Goal: Find specific page/section: Find specific page/section

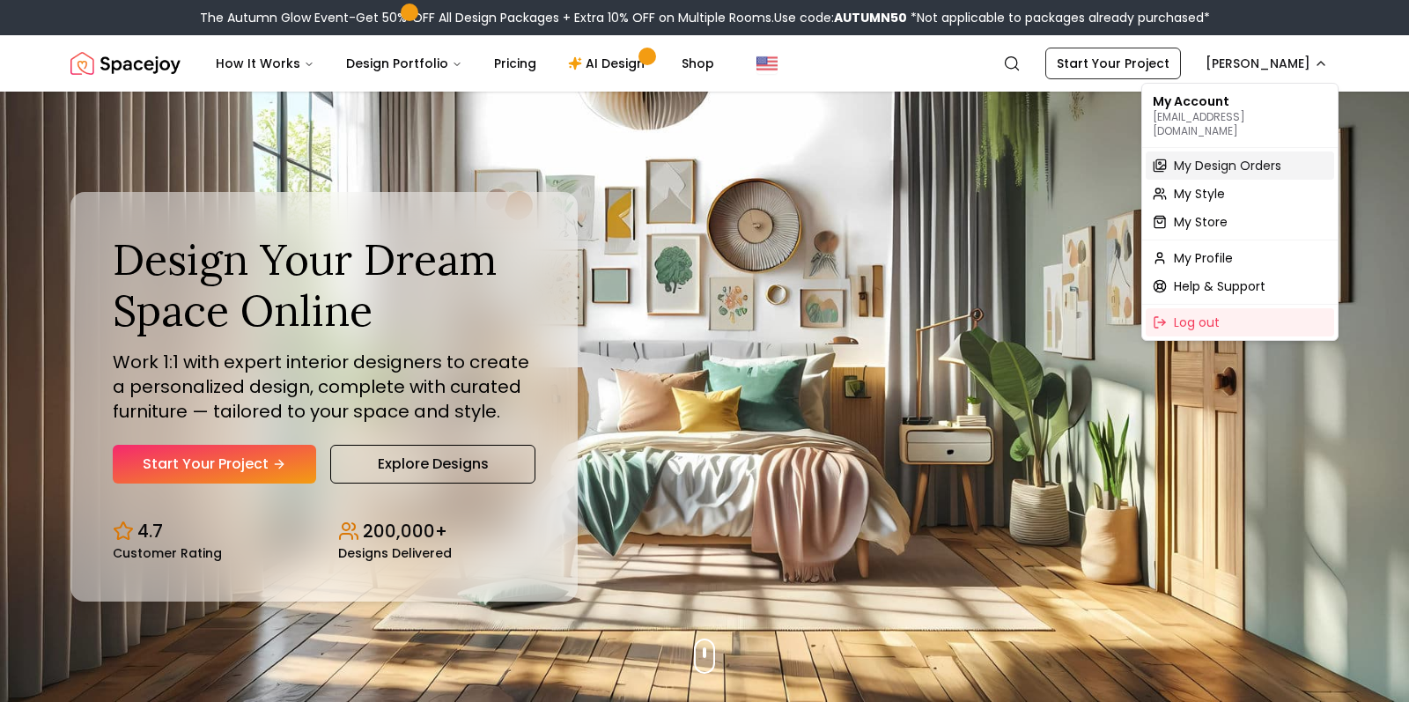
click at [1213, 157] on span "My Design Orders" at bounding box center [1227, 166] width 107 height 18
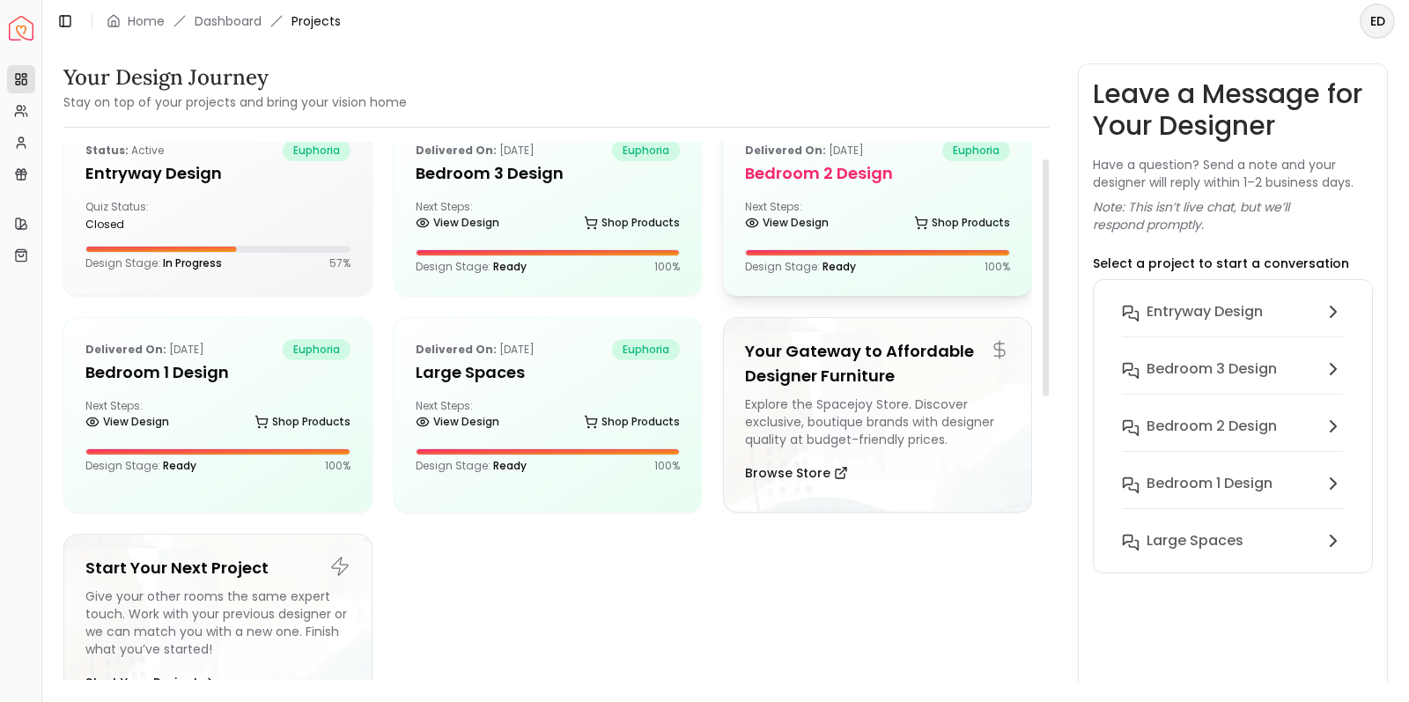
scroll to position [41, 0]
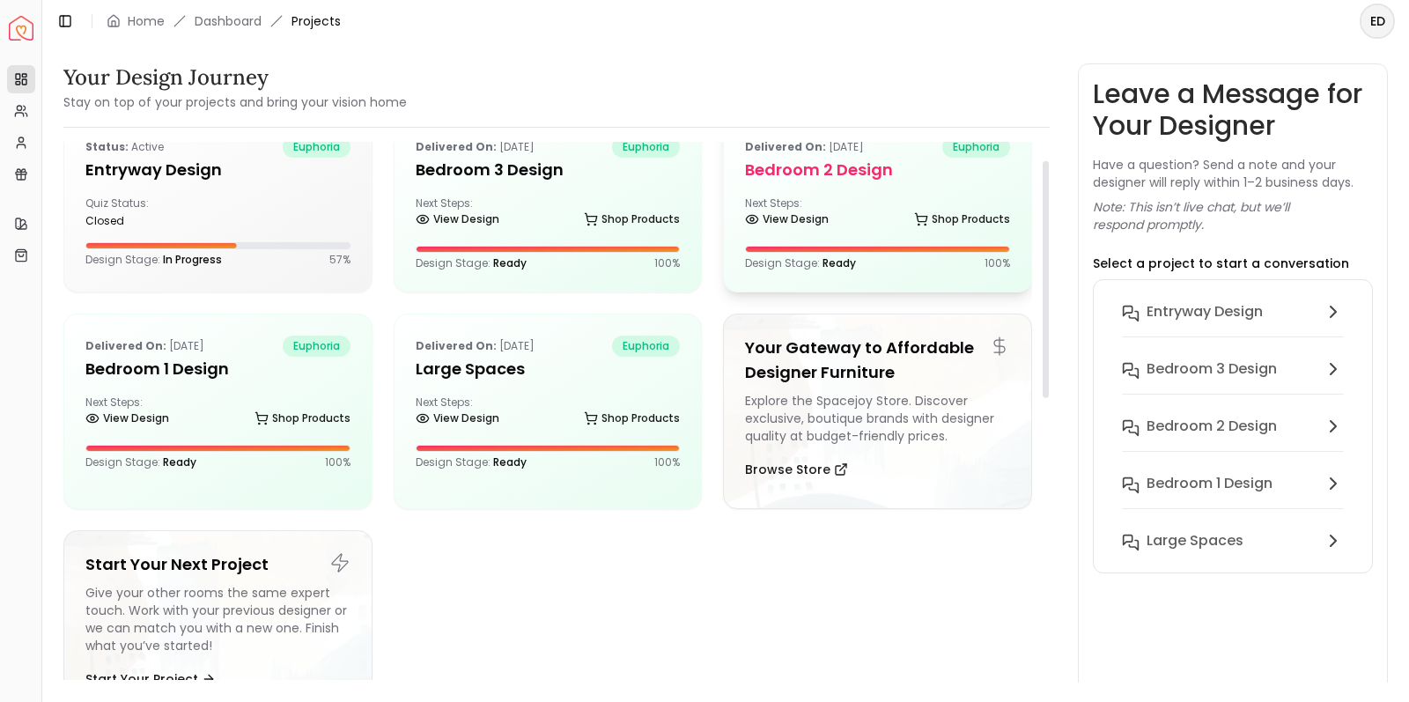
click at [833, 205] on div "Next Steps: View Design Shop Products" at bounding box center [877, 213] width 265 height 35
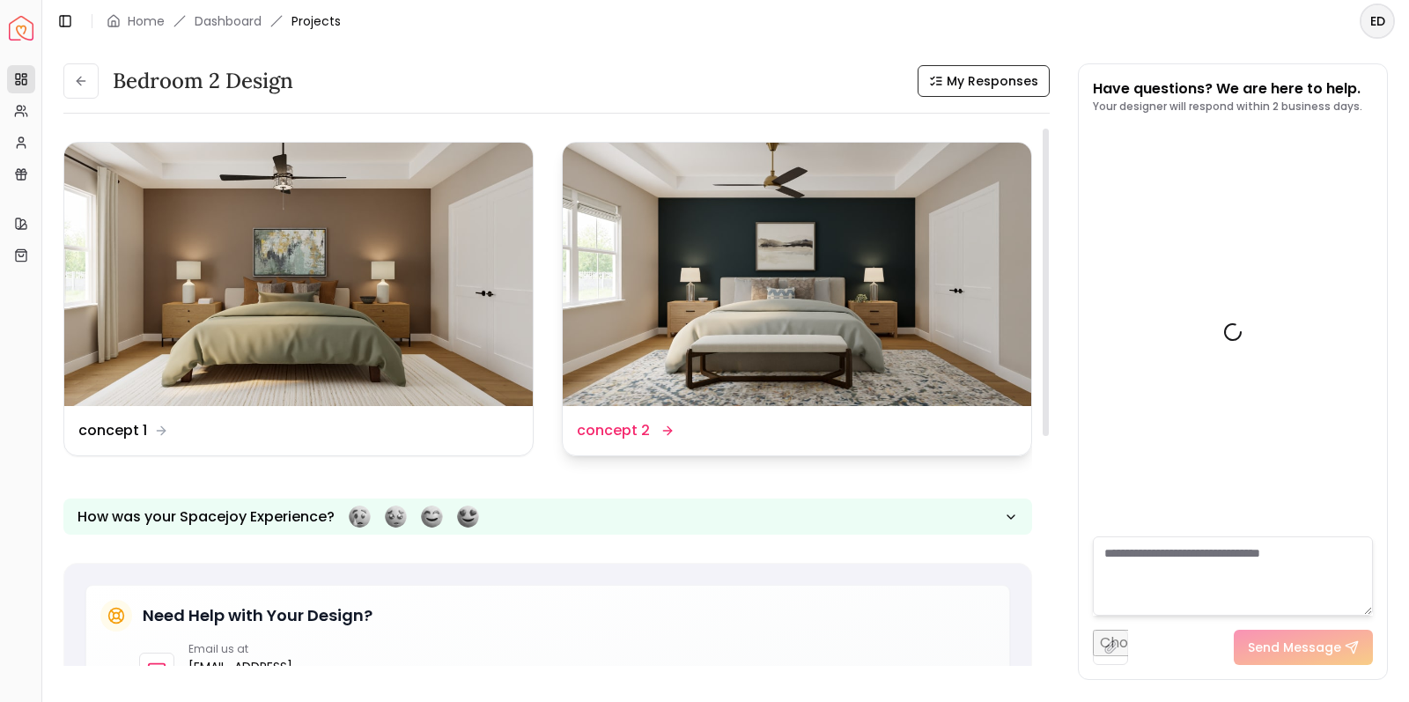
scroll to position [542, 0]
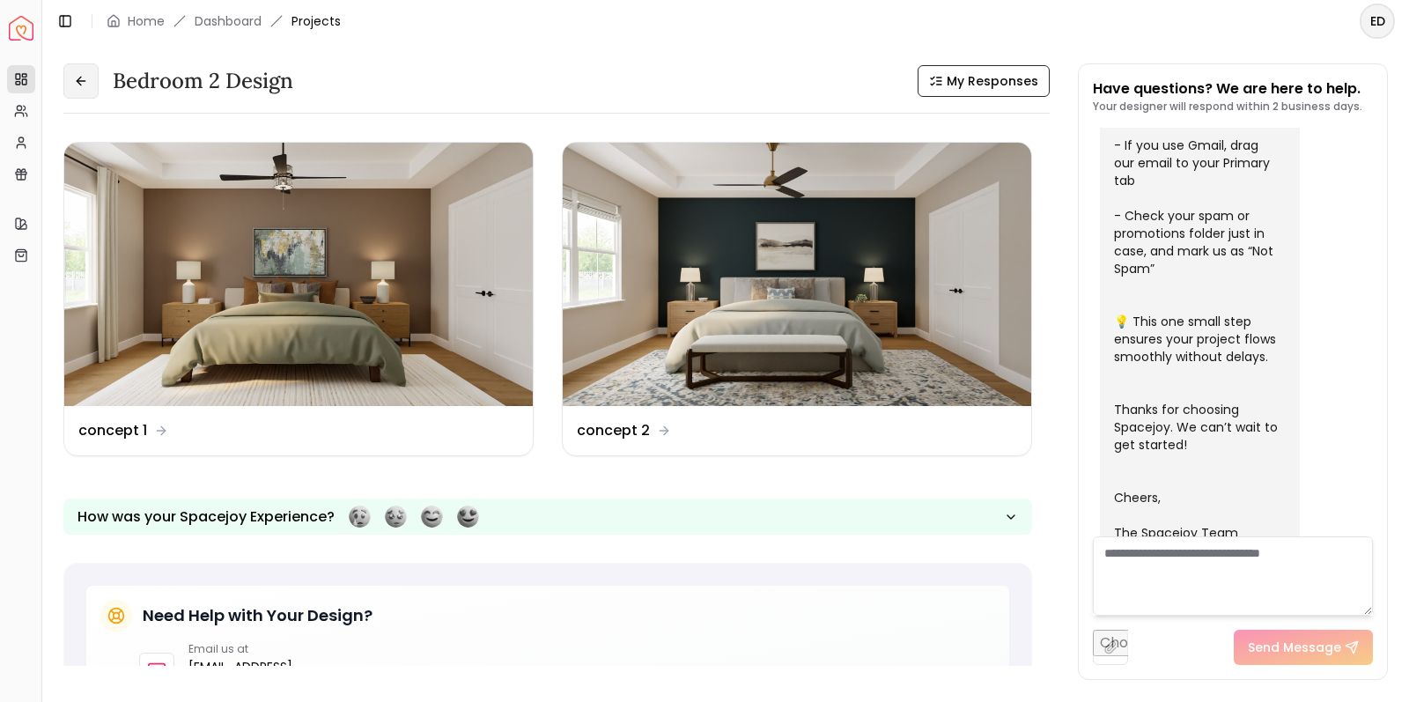
click at [83, 77] on icon at bounding box center [81, 81] width 14 height 14
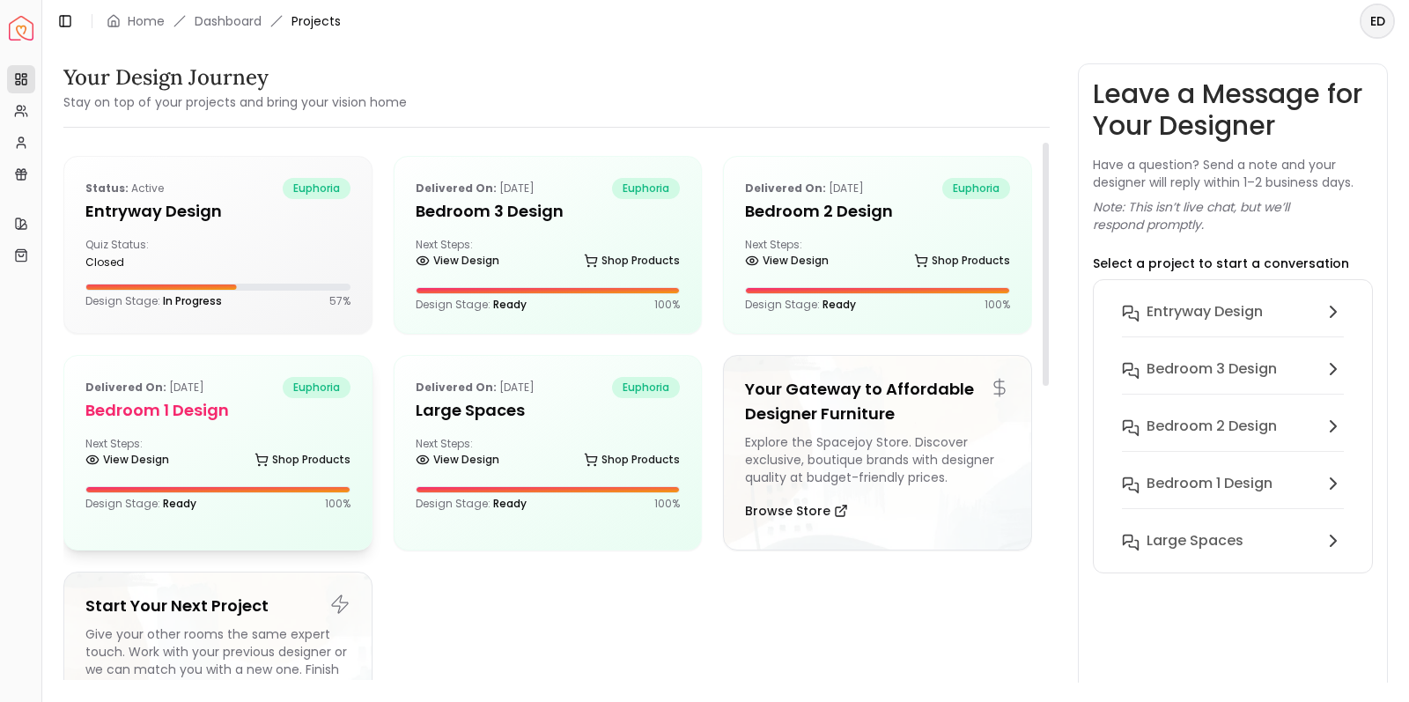
click at [270, 419] on h5 "Bedroom 1 design" at bounding box center [217, 410] width 265 height 25
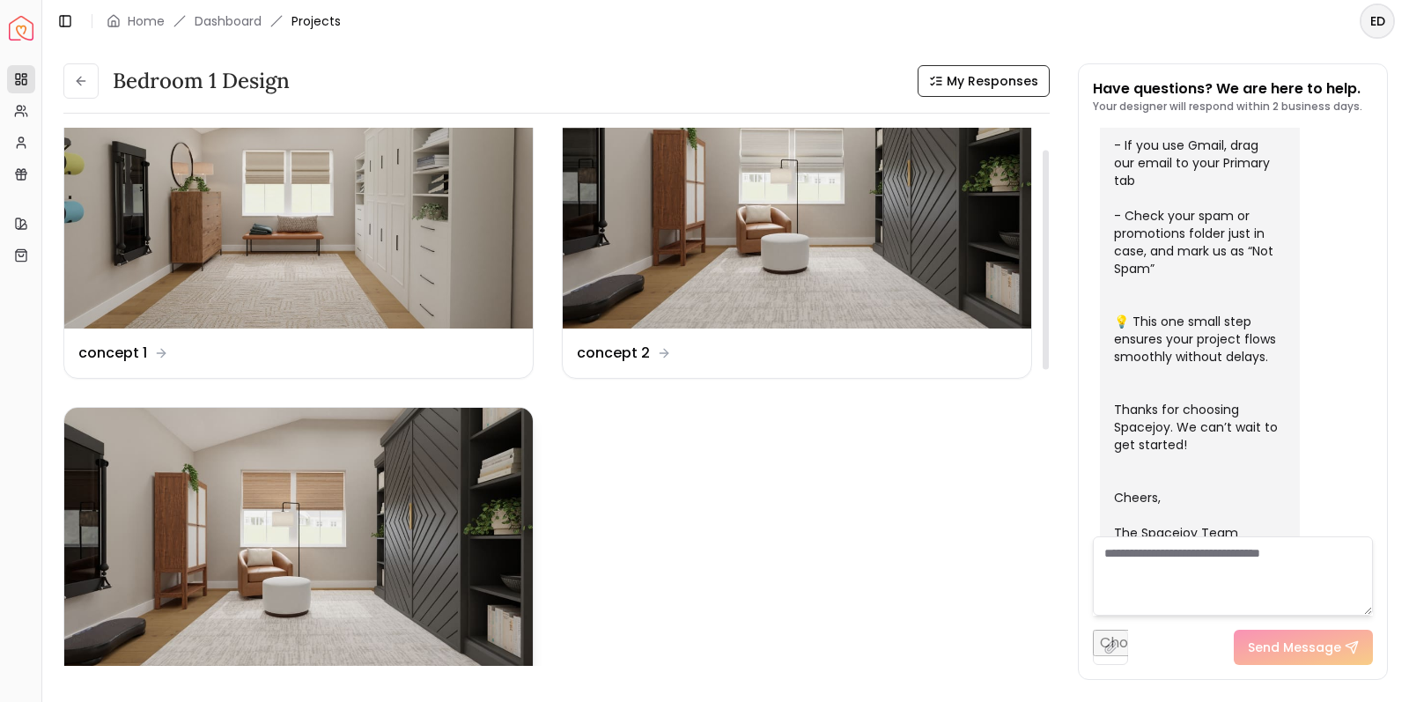
scroll to position [49, 0]
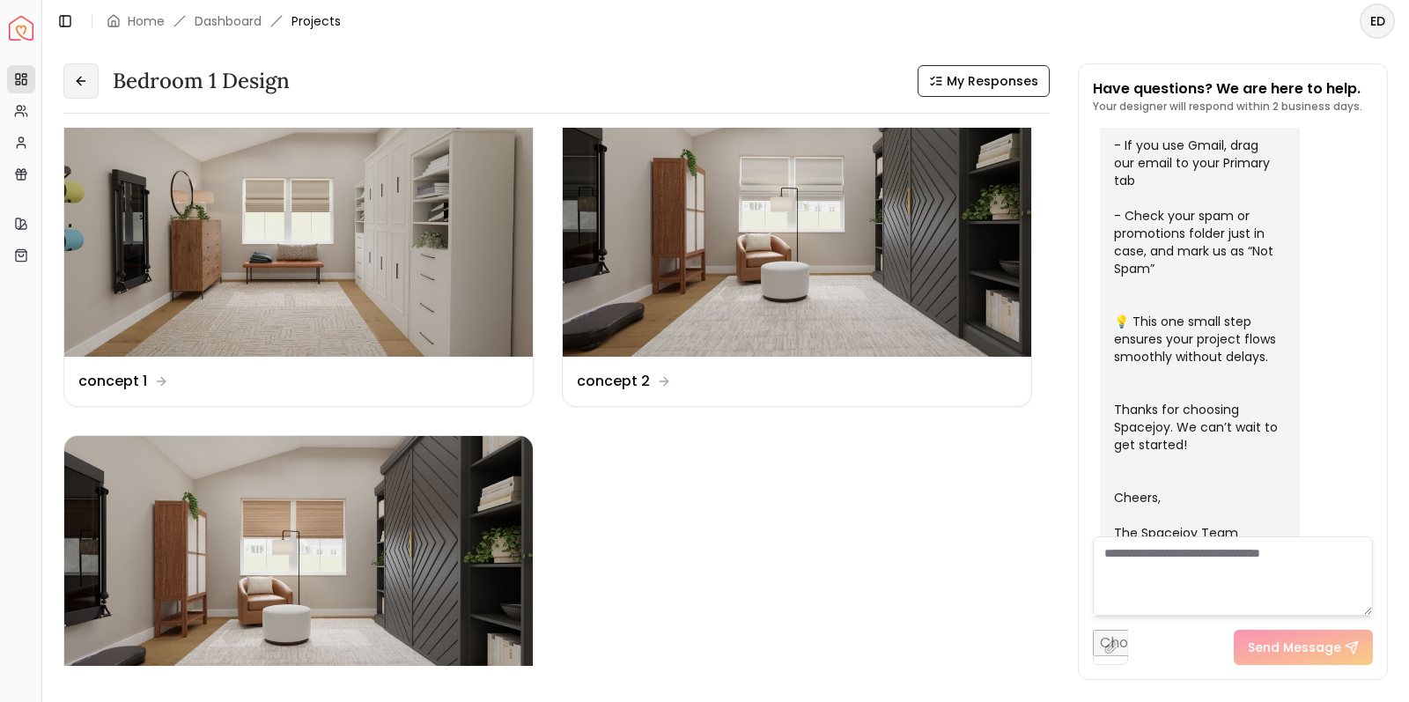
click at [90, 84] on button at bounding box center [80, 80] width 35 height 35
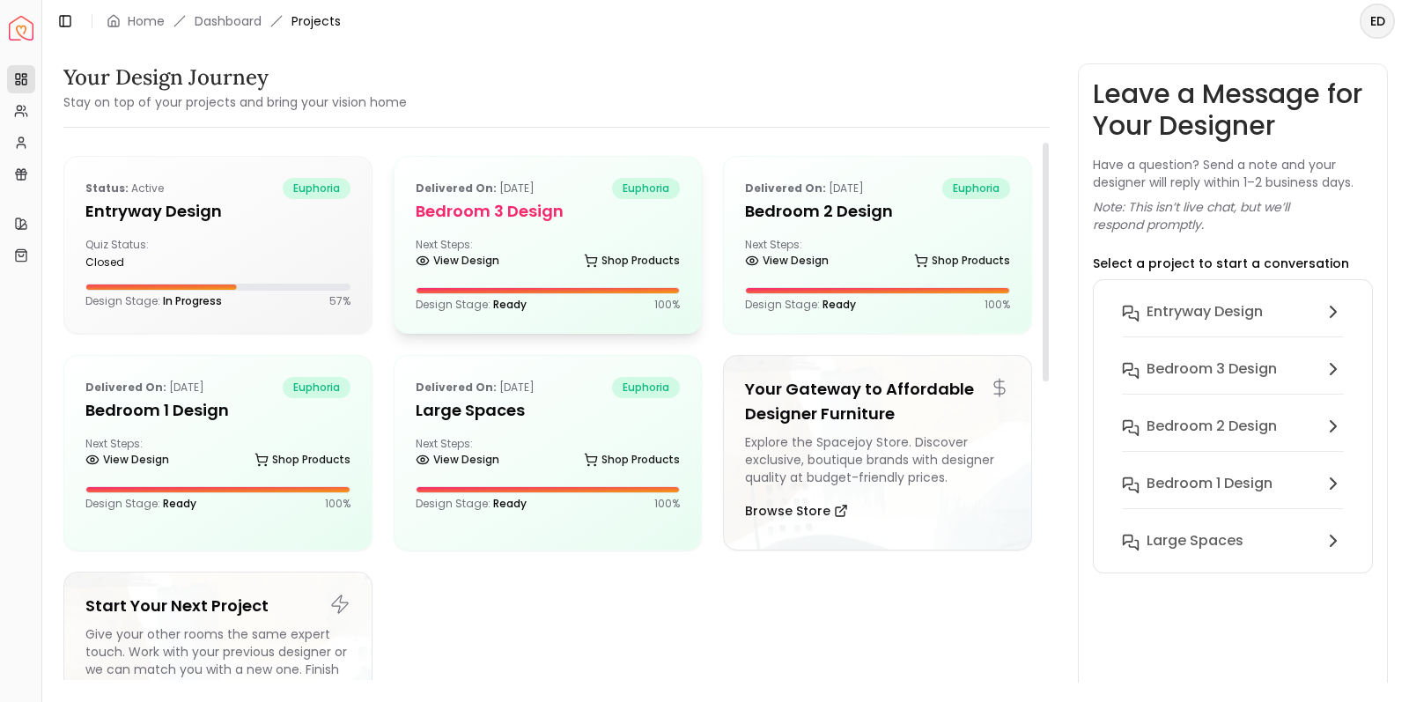
click at [570, 249] on div "Next Steps: View Design Shop Products" at bounding box center [548, 255] width 265 height 35
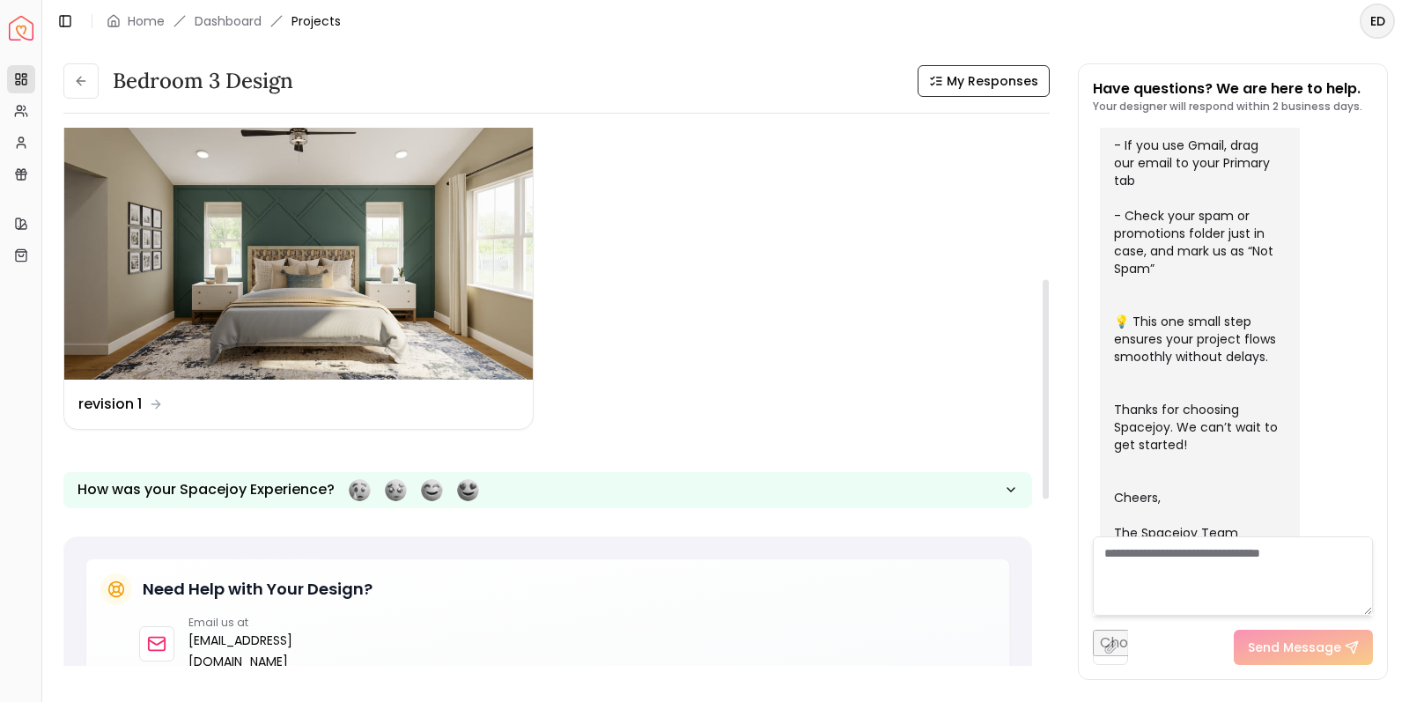
scroll to position [371, 0]
click at [344, 277] on img at bounding box center [298, 245] width 469 height 263
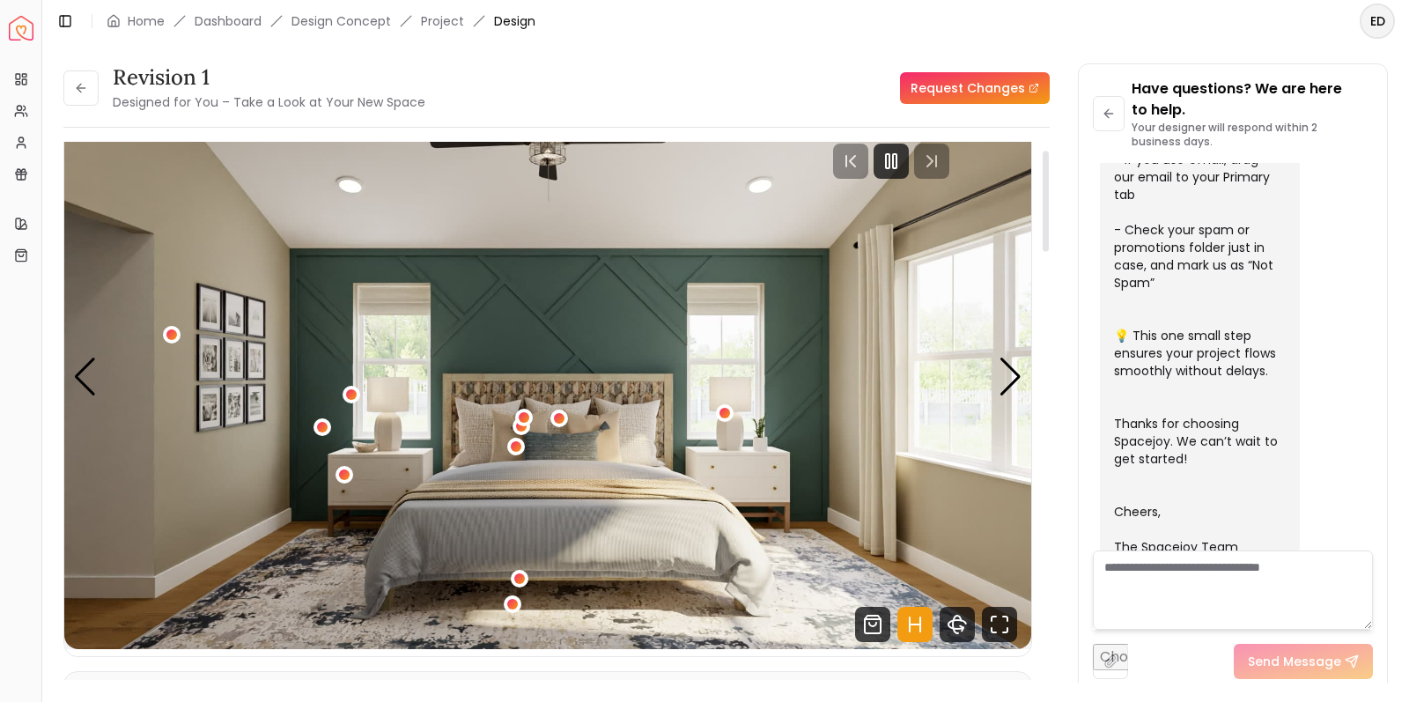
scroll to position [48, 0]
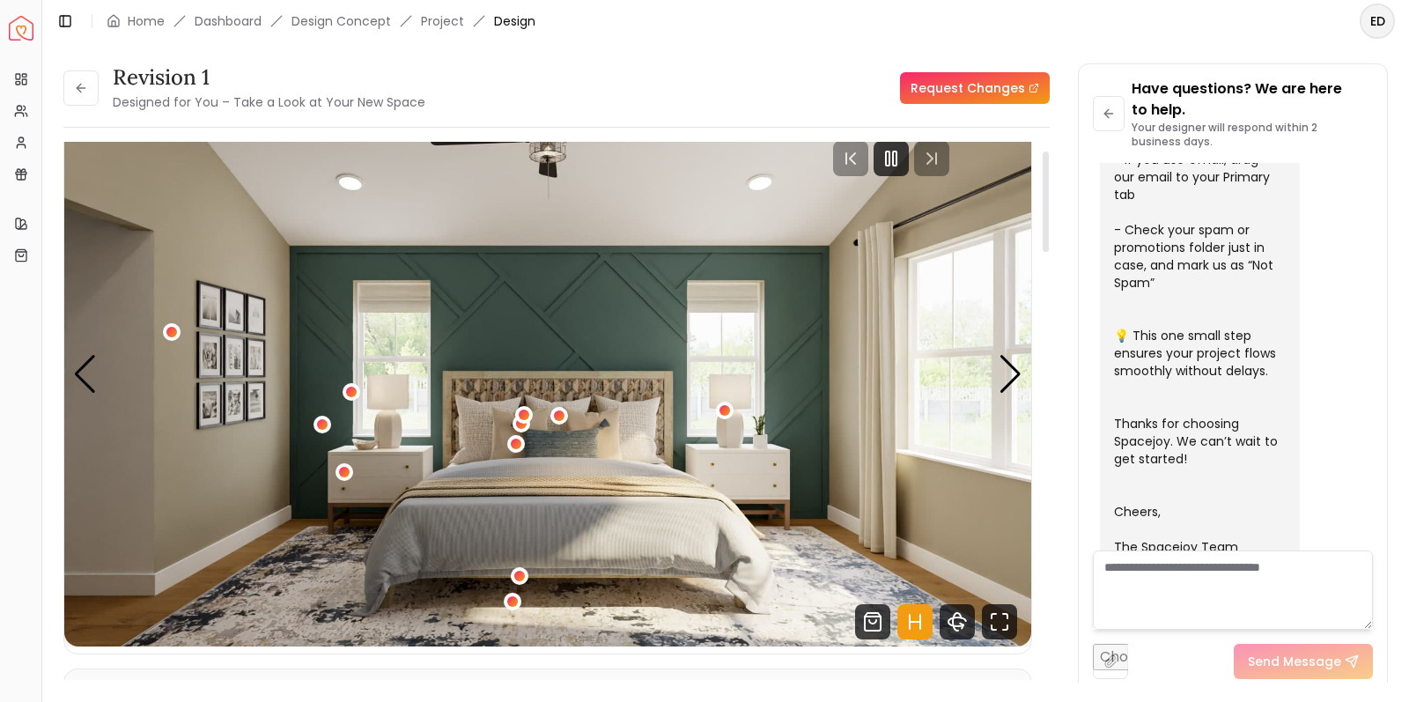
drag, startPoint x: 802, startPoint y: 304, endPoint x: 814, endPoint y: 111, distance: 193.2
click at [814, 111] on div "revision 1 Designed for You – Take a Look at Your New Space Request Changes" at bounding box center [556, 87] width 986 height 49
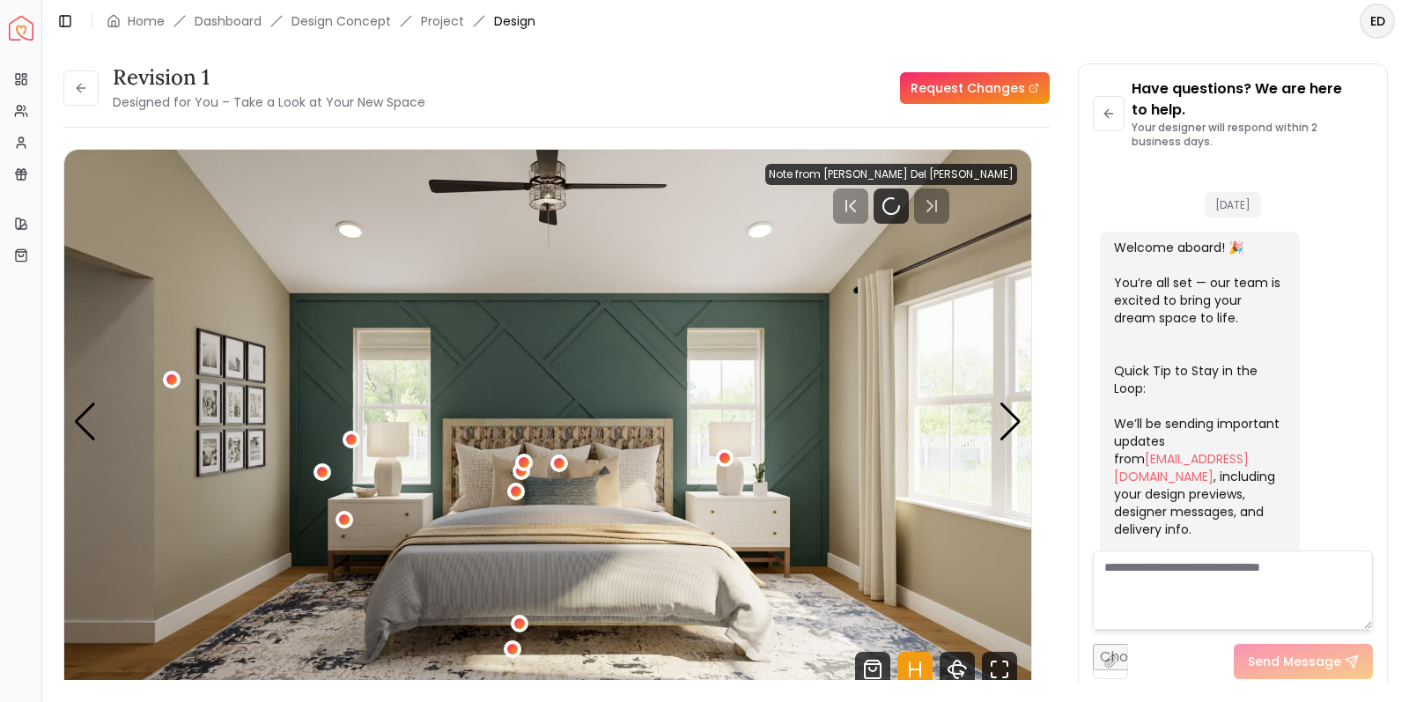
scroll to position [564, 0]
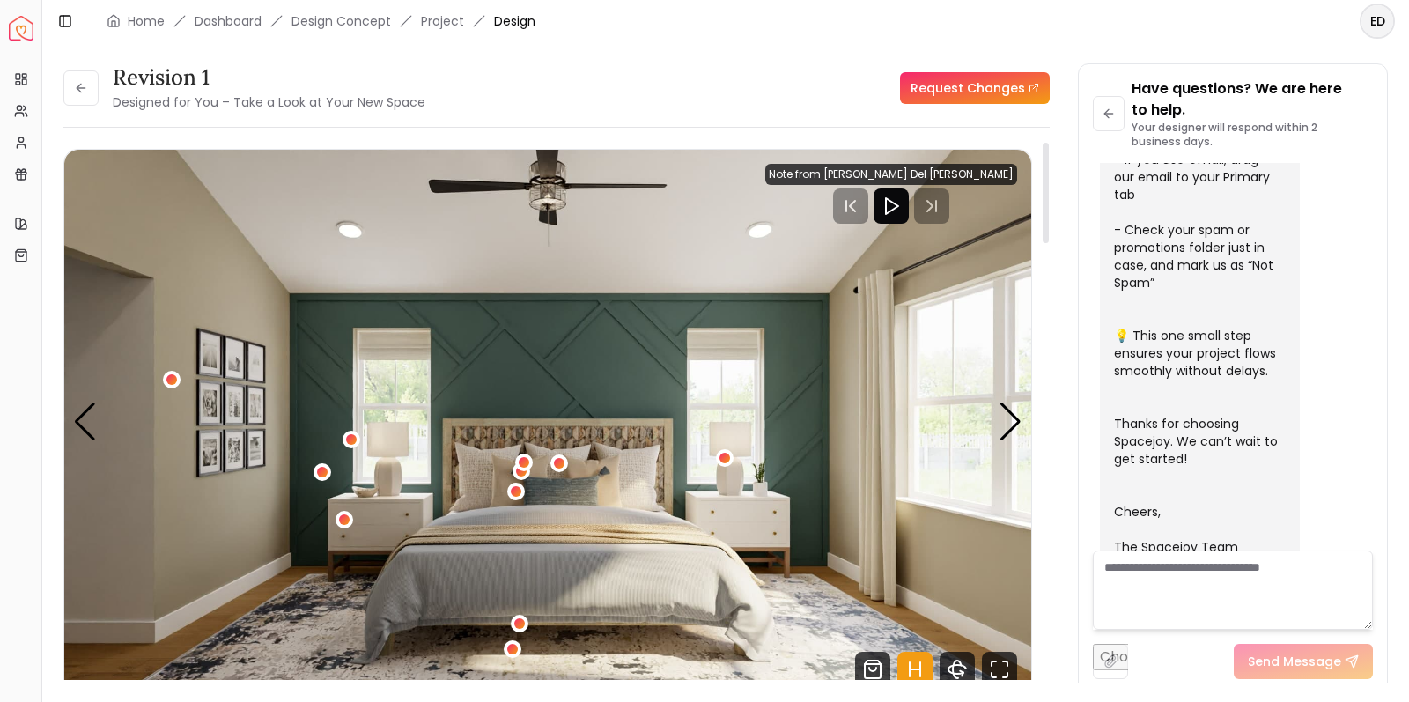
click at [902, 208] on icon "Play" at bounding box center [891, 206] width 21 height 21
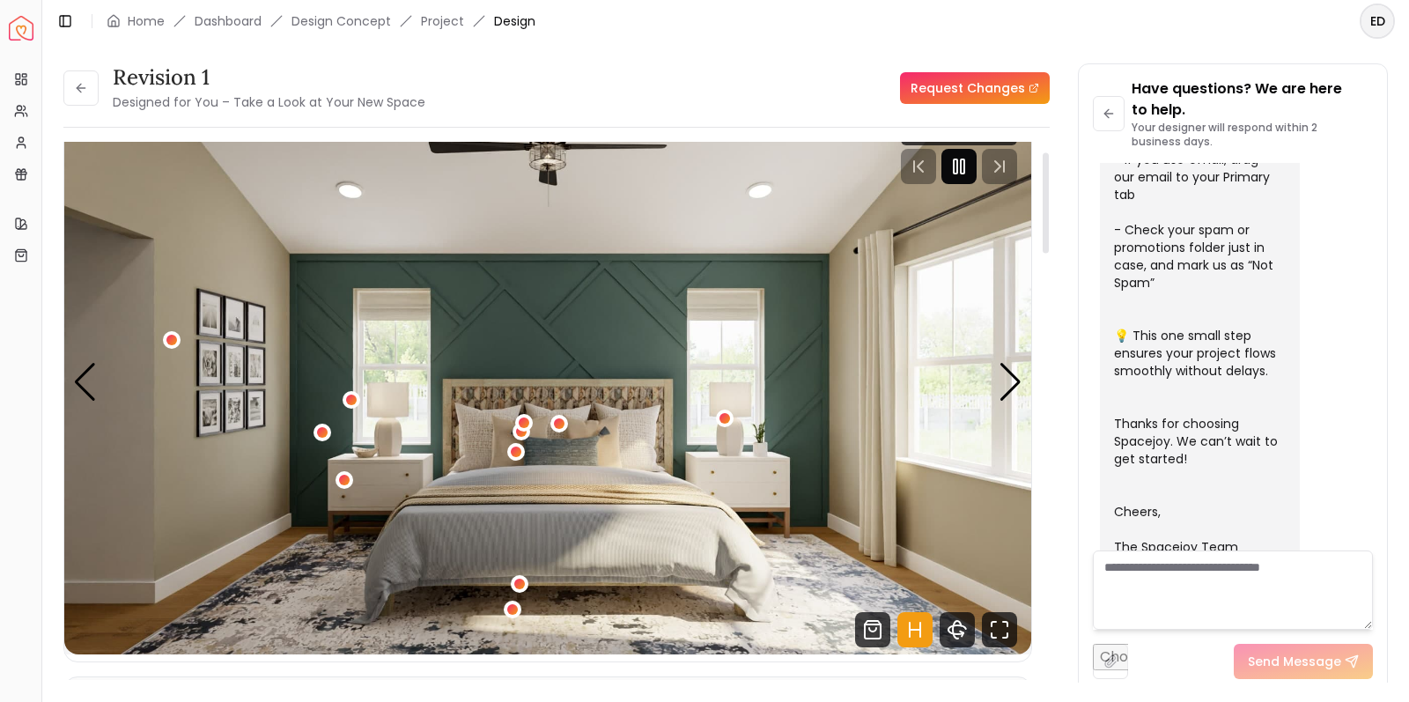
scroll to position [38, 0]
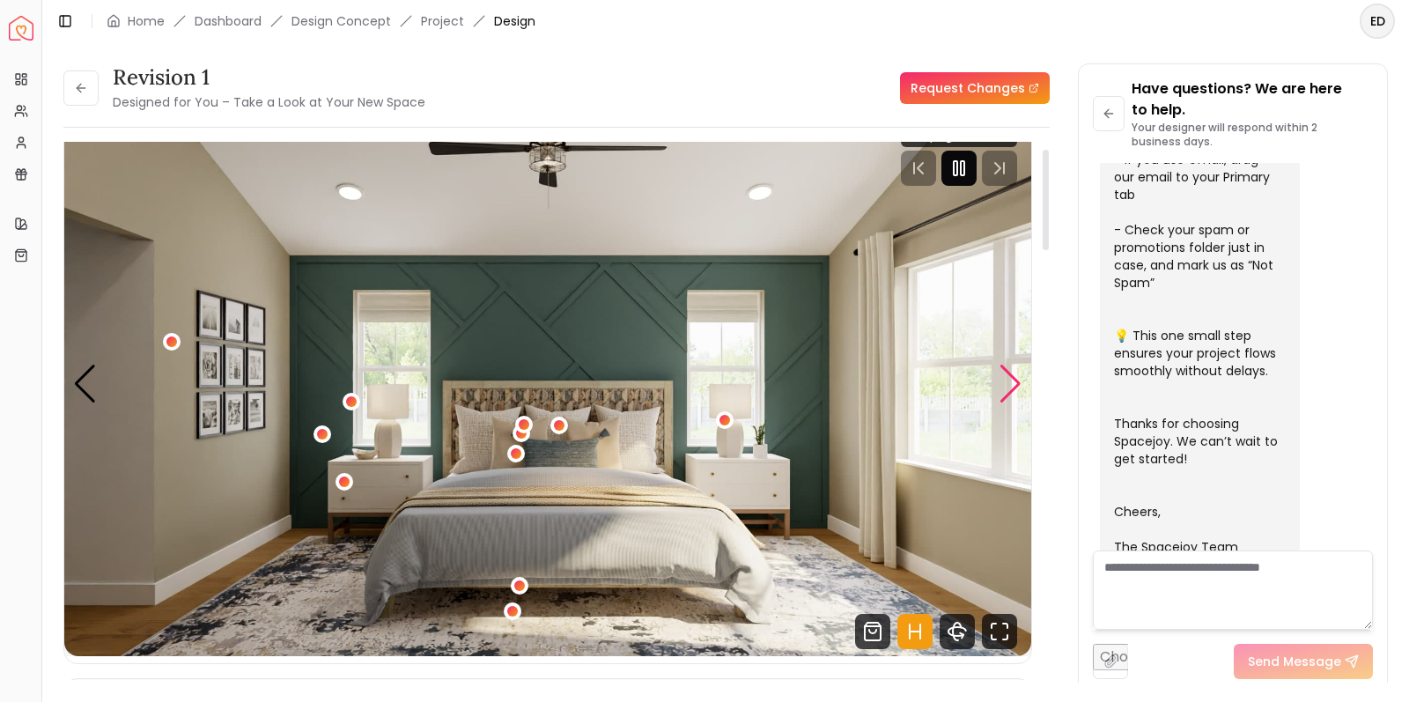
click at [1011, 379] on div "Next slide" at bounding box center [1011, 384] width 24 height 39
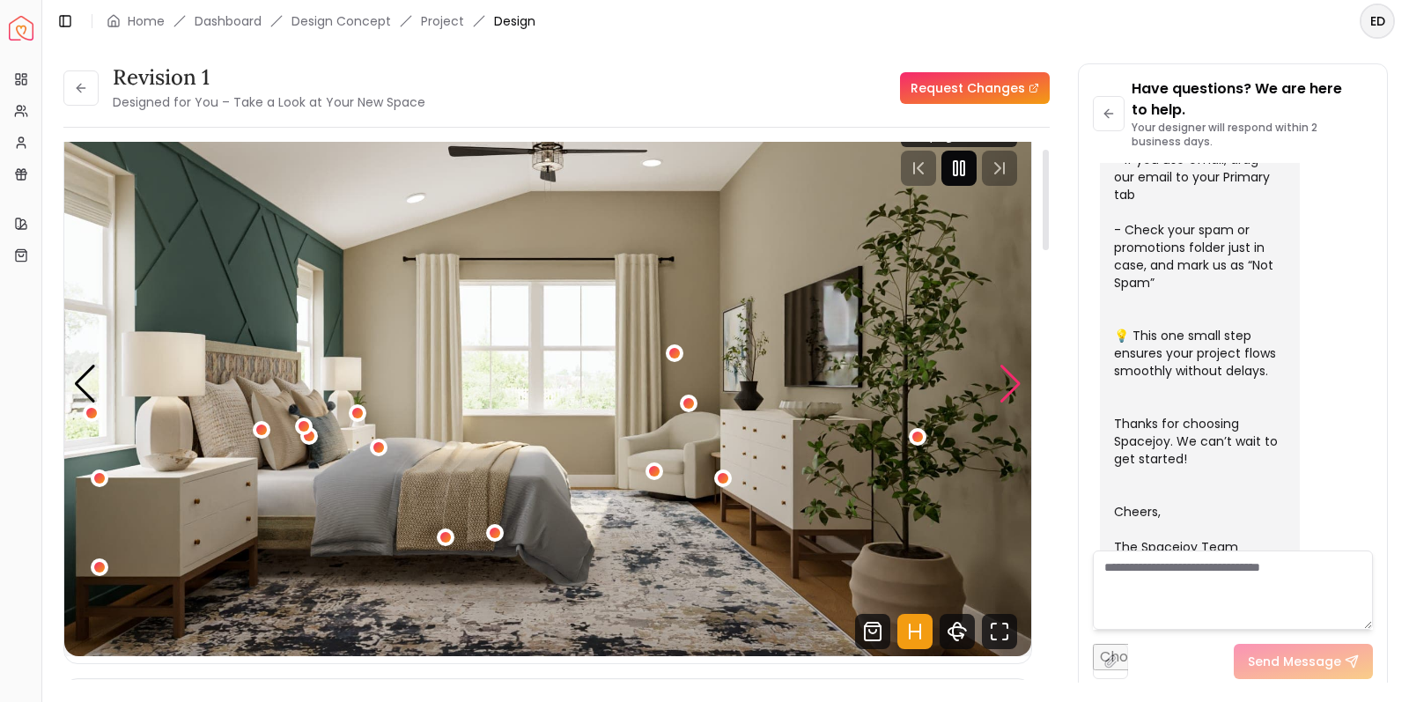
click at [1011, 386] on div "Next slide" at bounding box center [1011, 384] width 24 height 39
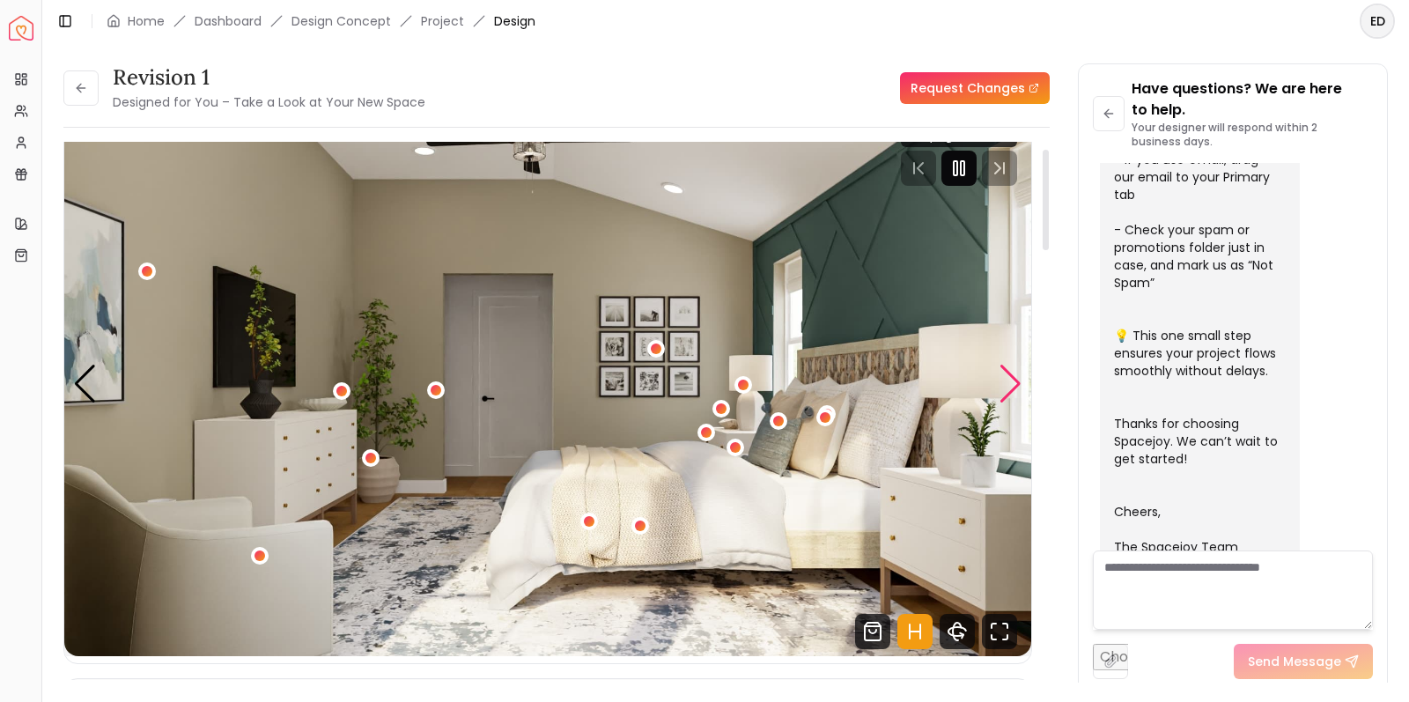
click at [1010, 386] on div "Next slide" at bounding box center [1011, 384] width 24 height 39
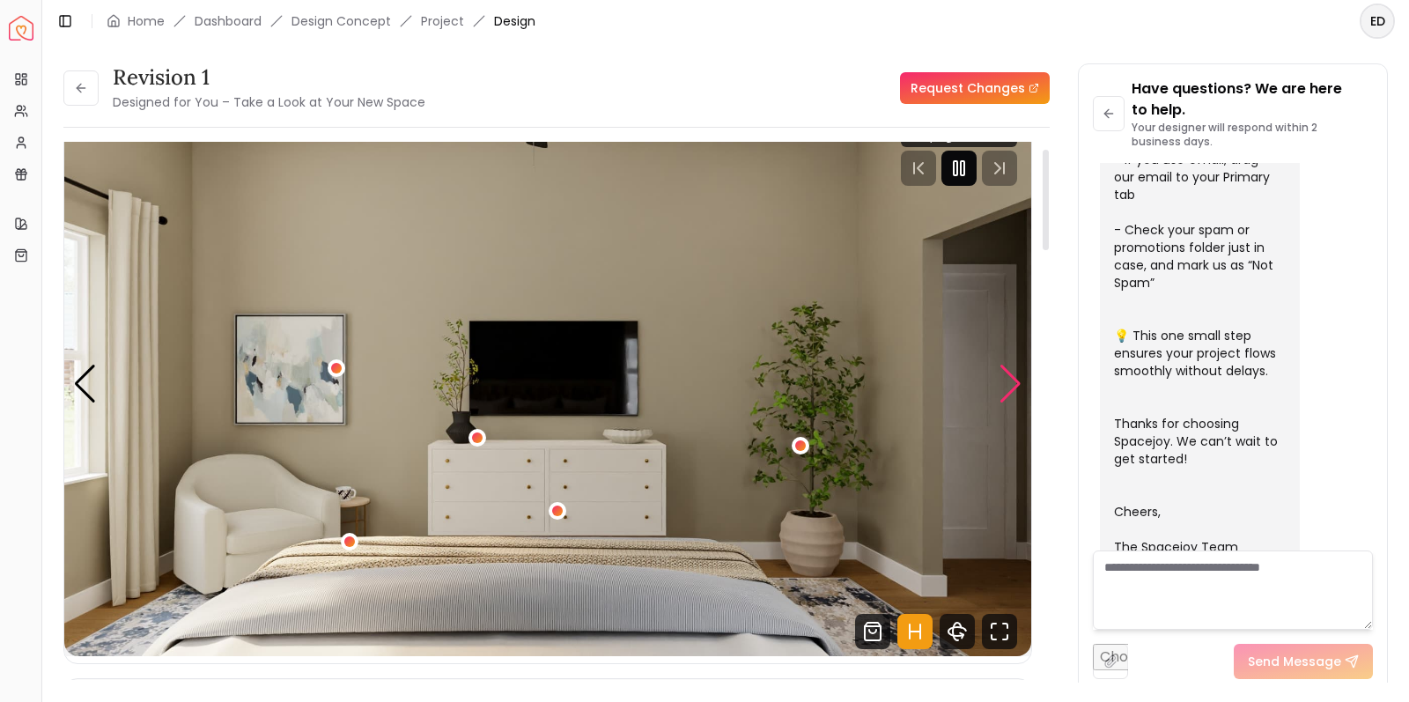
click at [1010, 386] on div "Next slide" at bounding box center [1011, 384] width 24 height 39
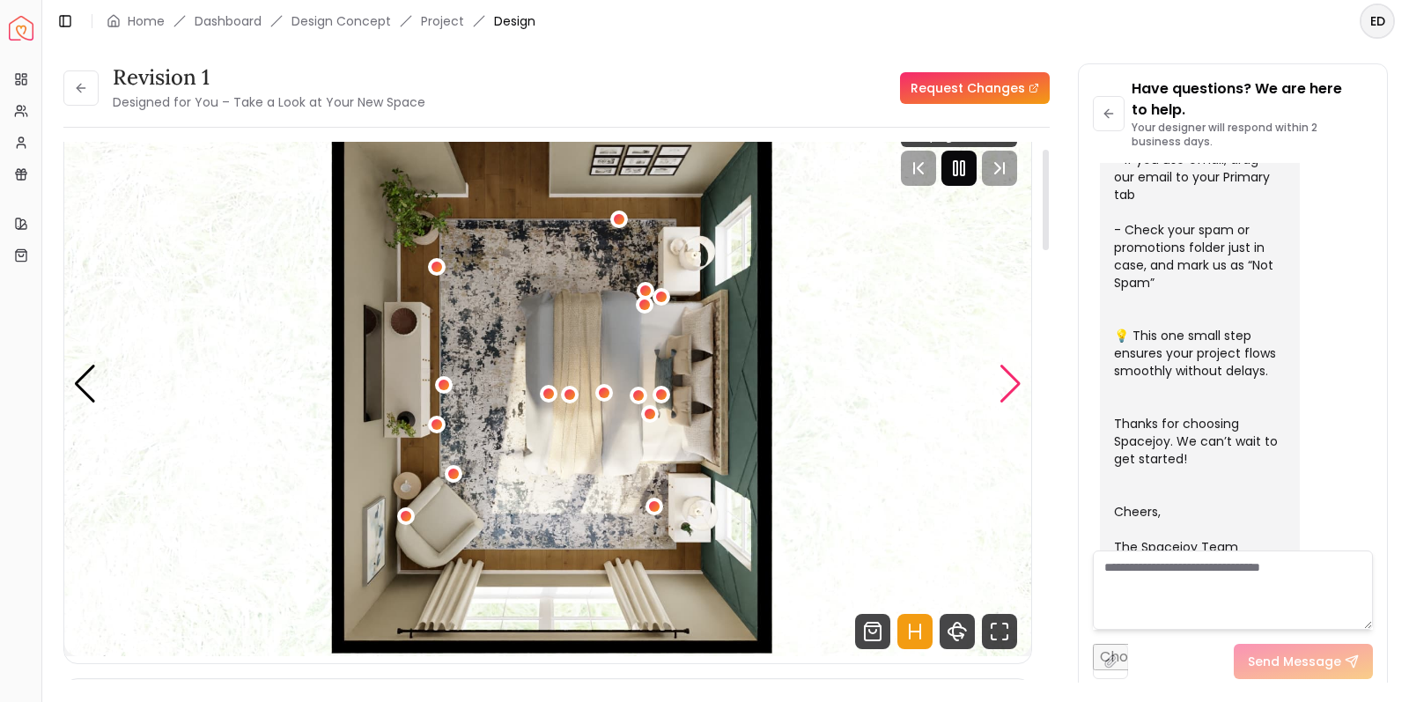
click at [1010, 386] on div "Next slide" at bounding box center [1011, 384] width 24 height 39
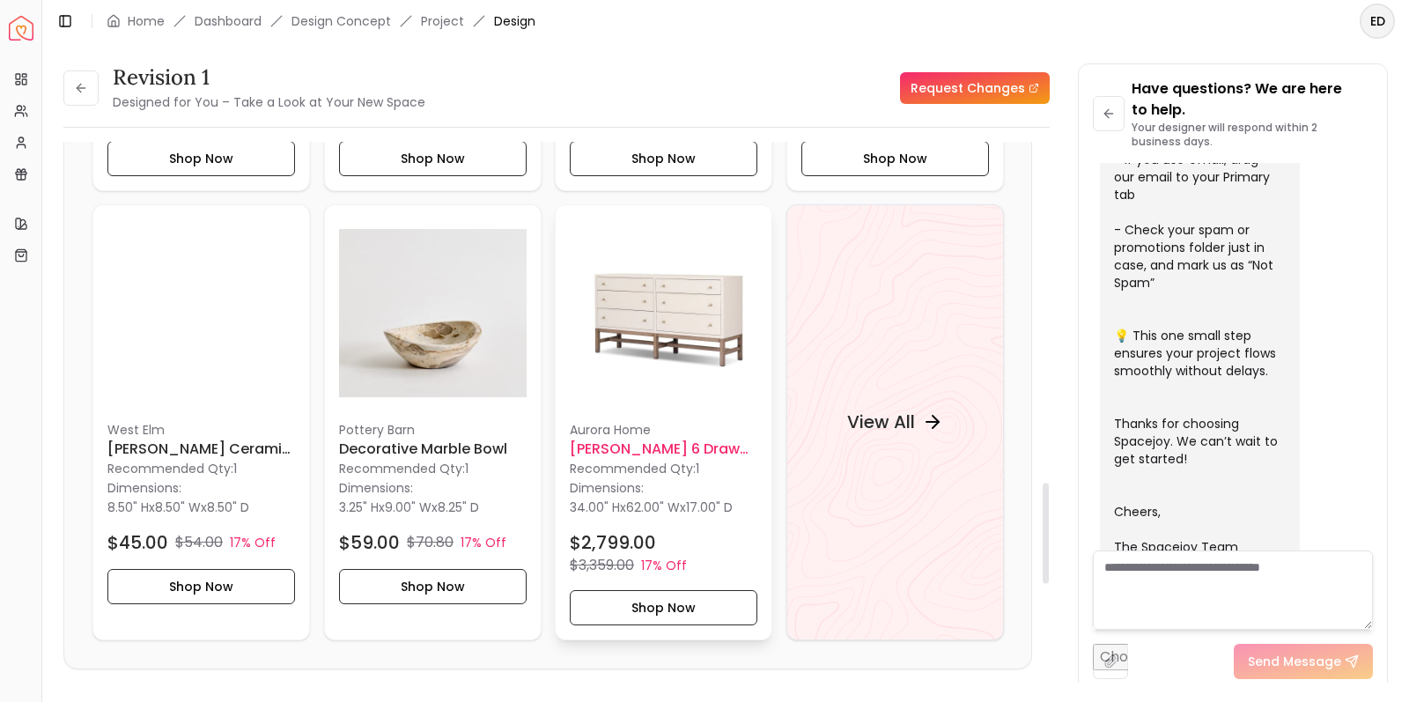
scroll to position [1824, 0]
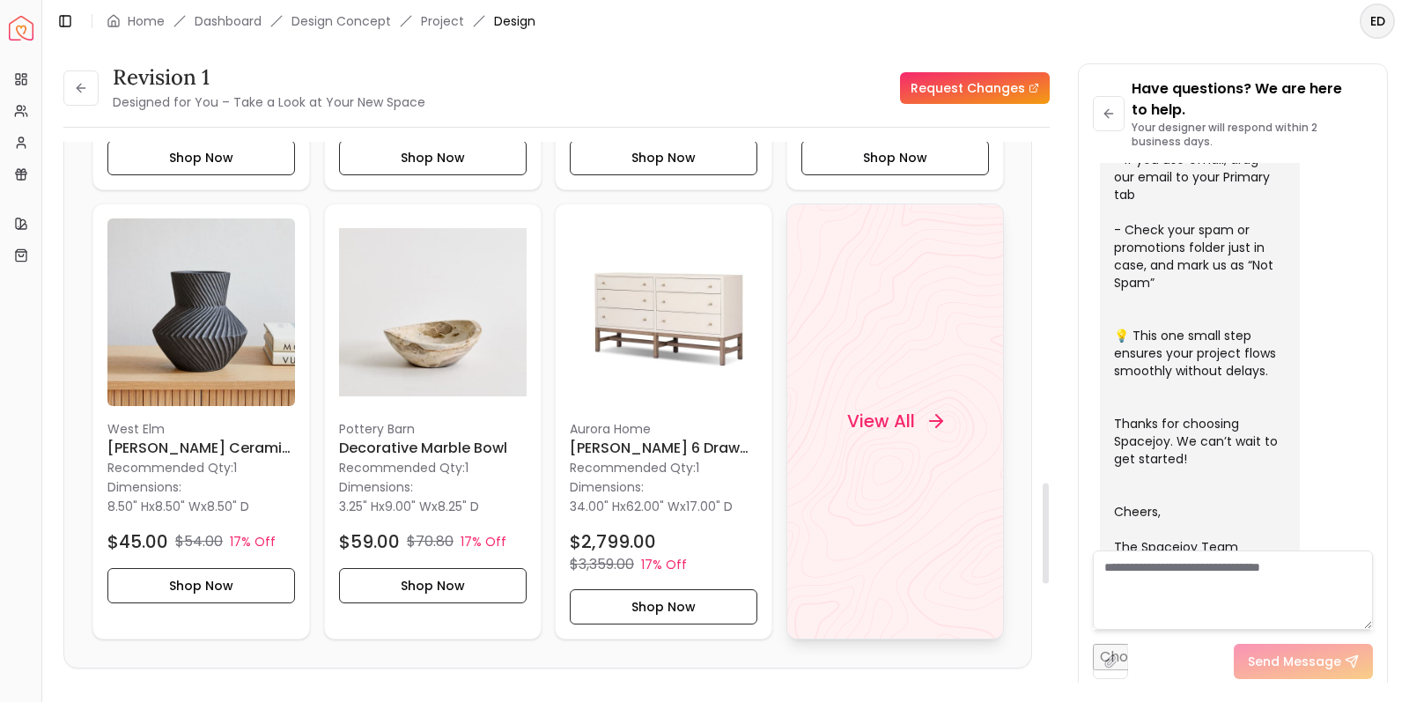
click at [910, 424] on h4 "View All" at bounding box center [880, 421] width 68 height 25
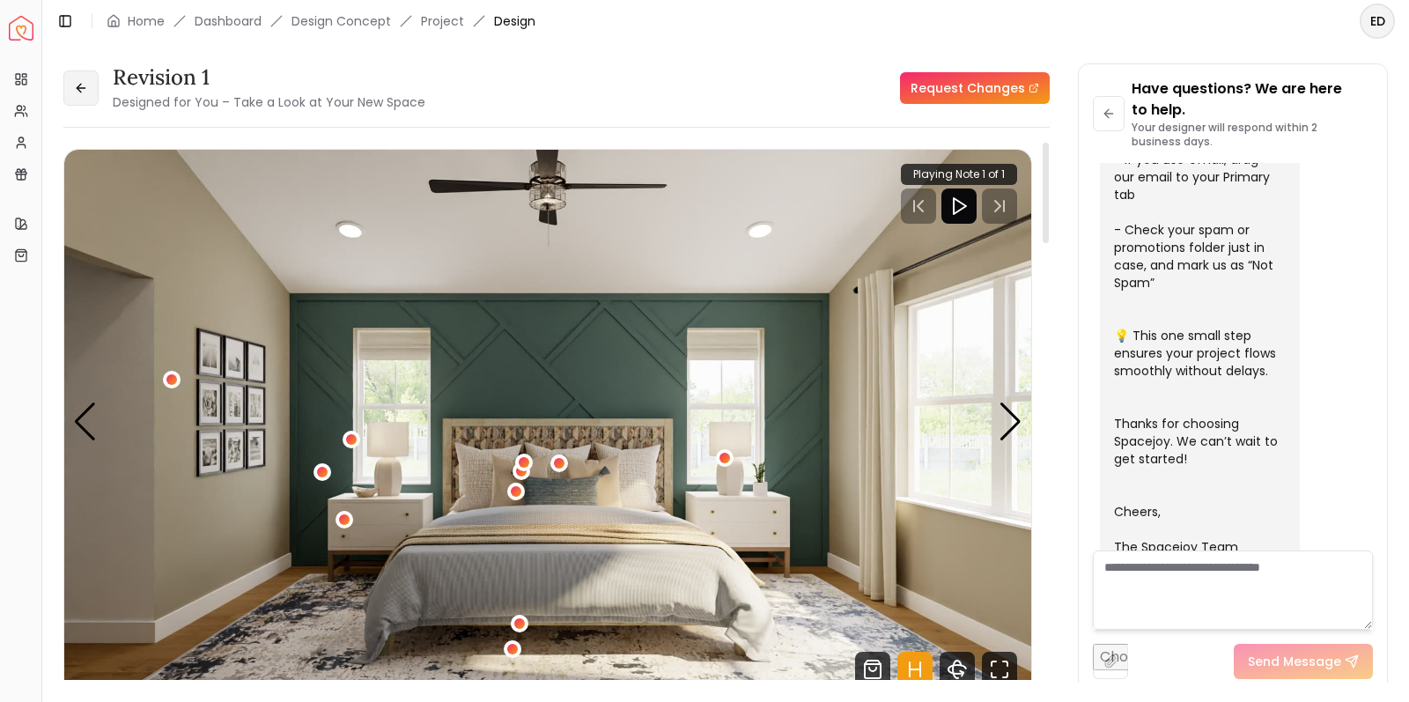
scroll to position [0, 0]
click at [84, 93] on icon at bounding box center [81, 88] width 14 height 14
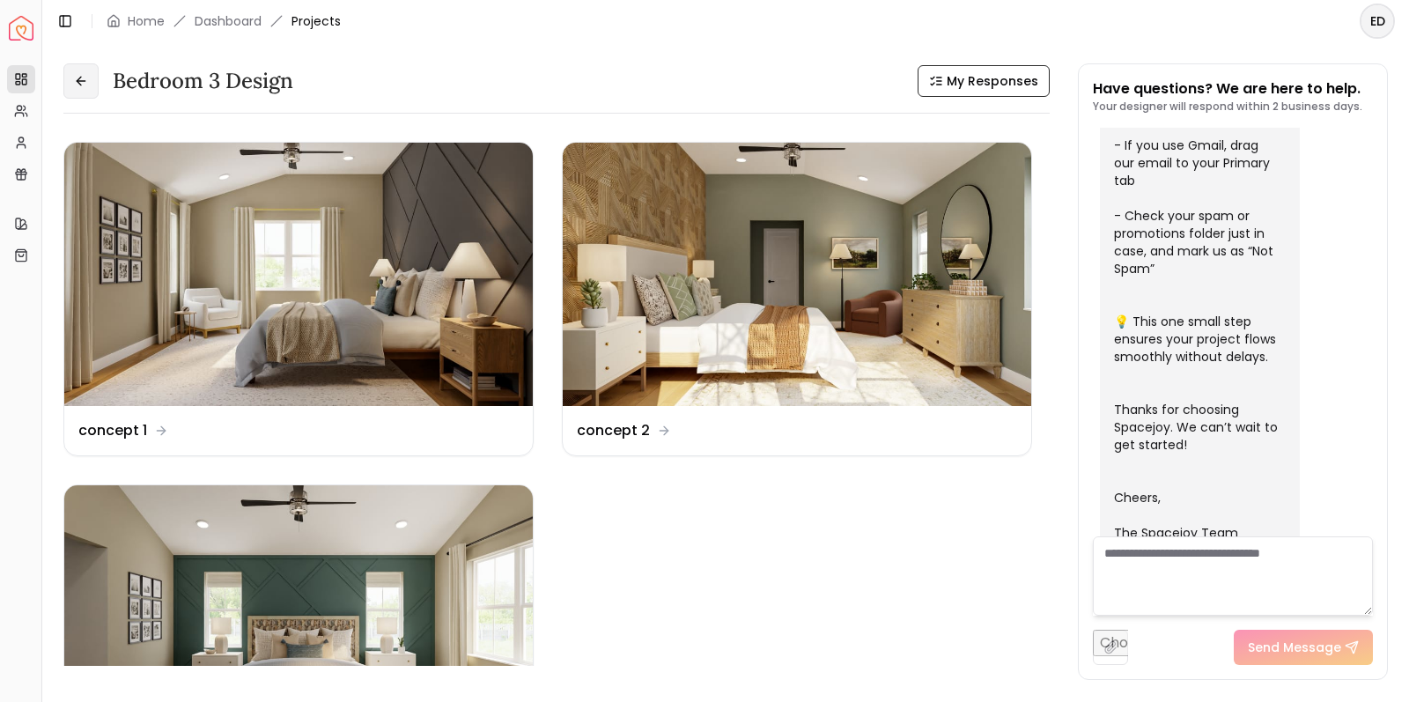
click at [80, 78] on icon at bounding box center [79, 81] width 4 height 8
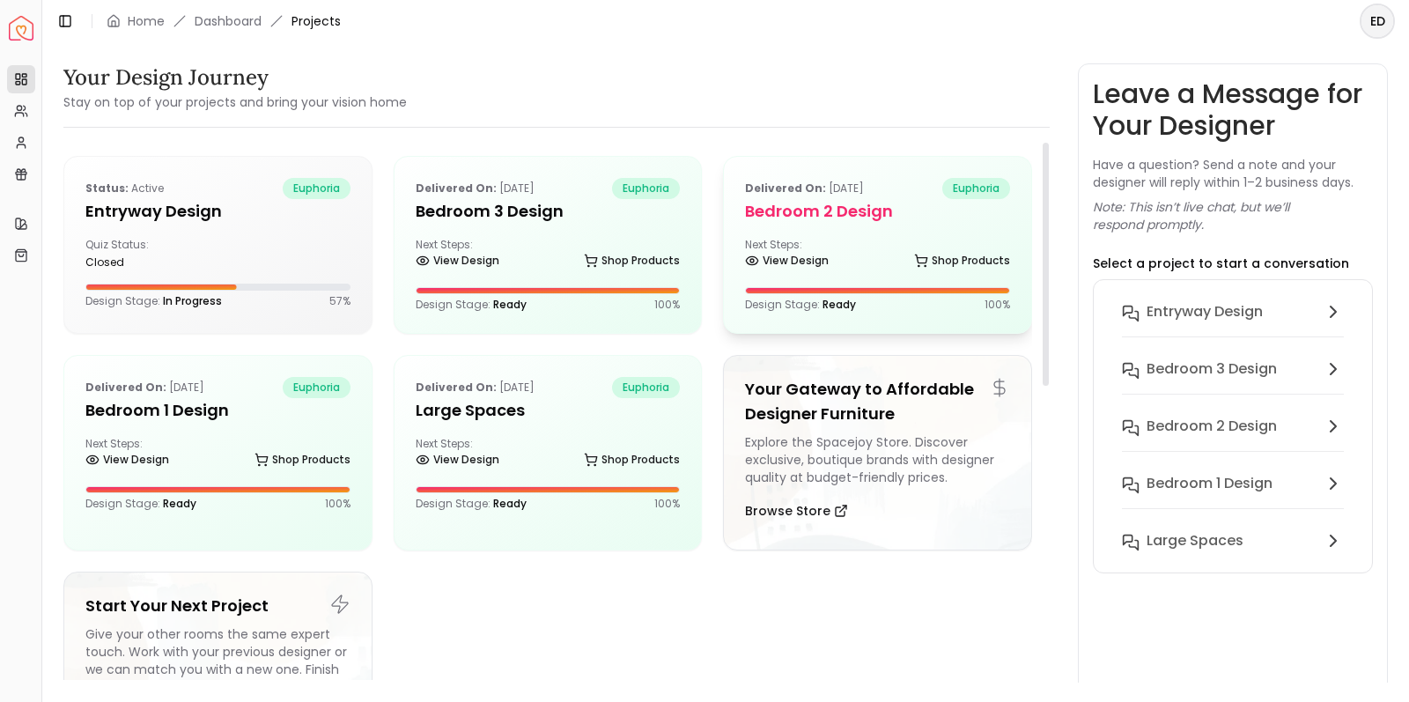
click at [875, 273] on div "Delivered on: Sep 11, 2025 euphoria Bedroom 2 design Next Steps: View Design Sh…" at bounding box center [877, 245] width 307 height 176
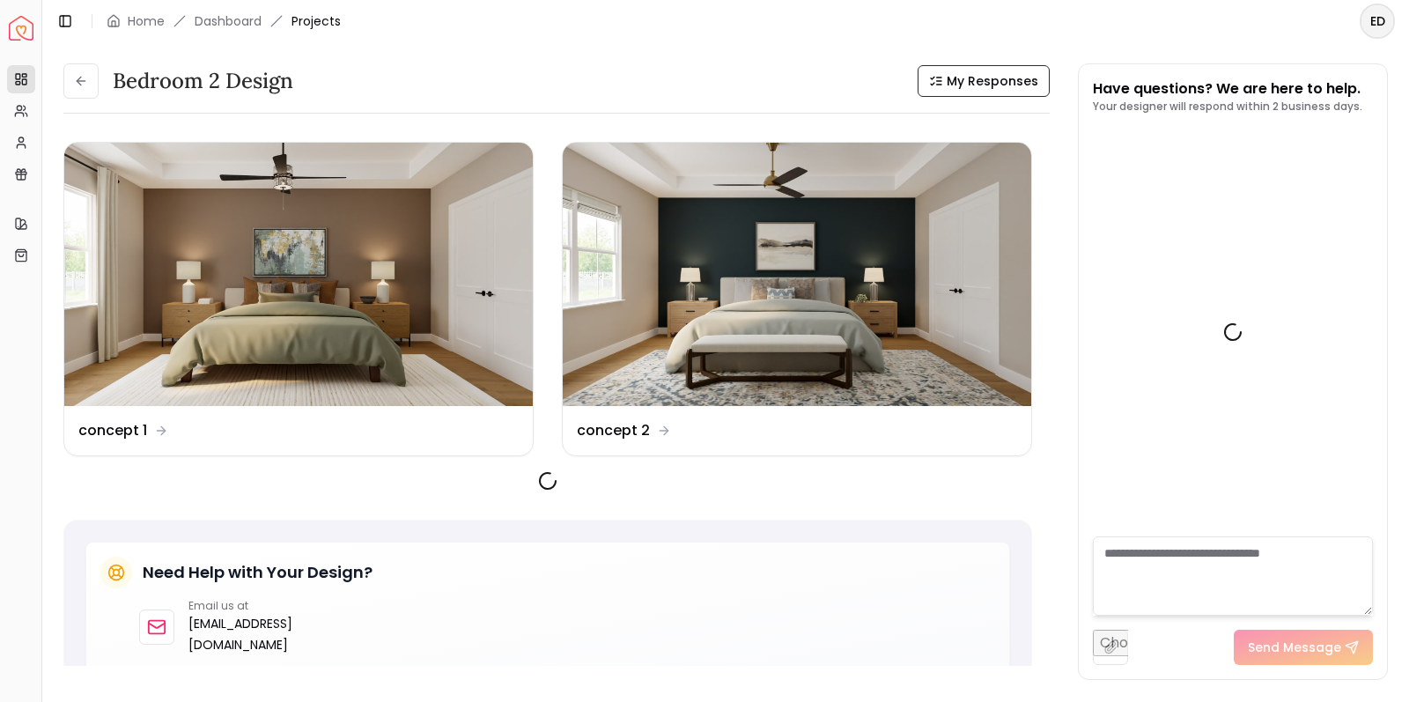
scroll to position [542, 0]
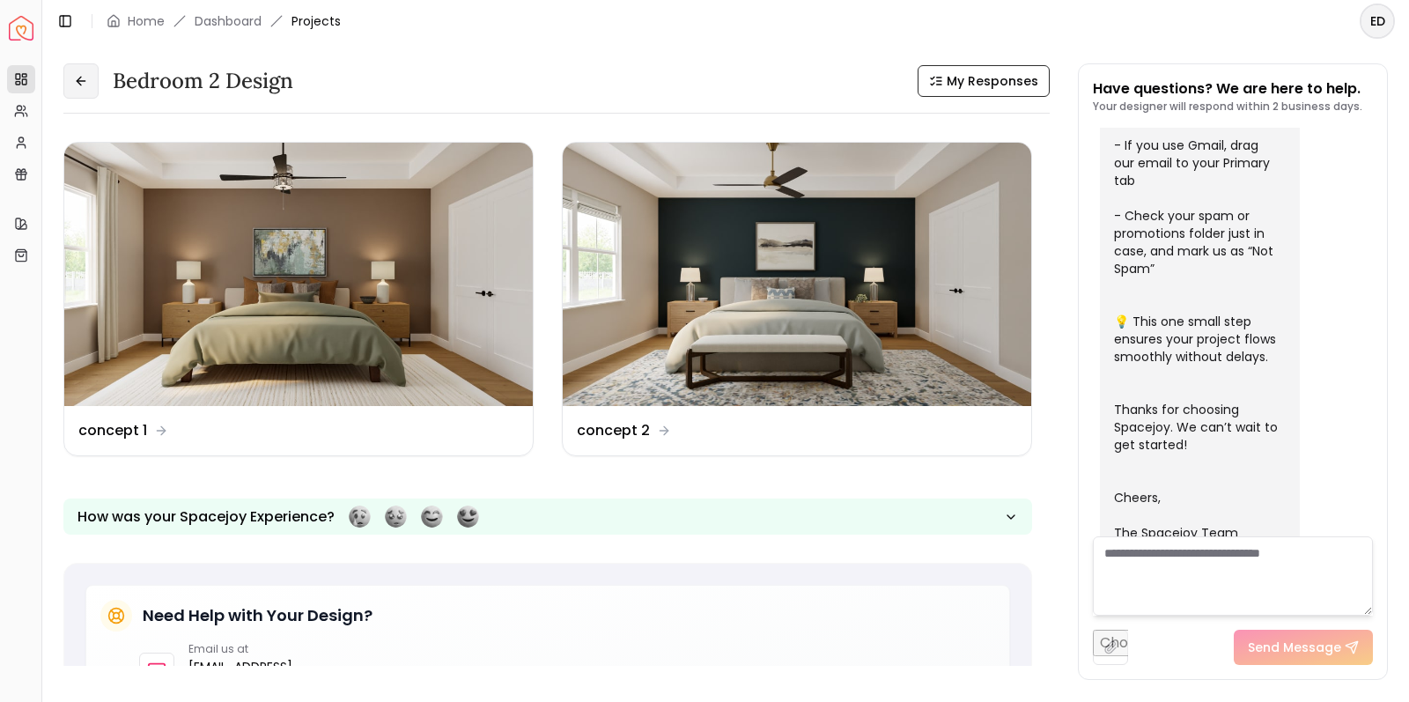
click at [74, 85] on icon at bounding box center [81, 81] width 14 height 14
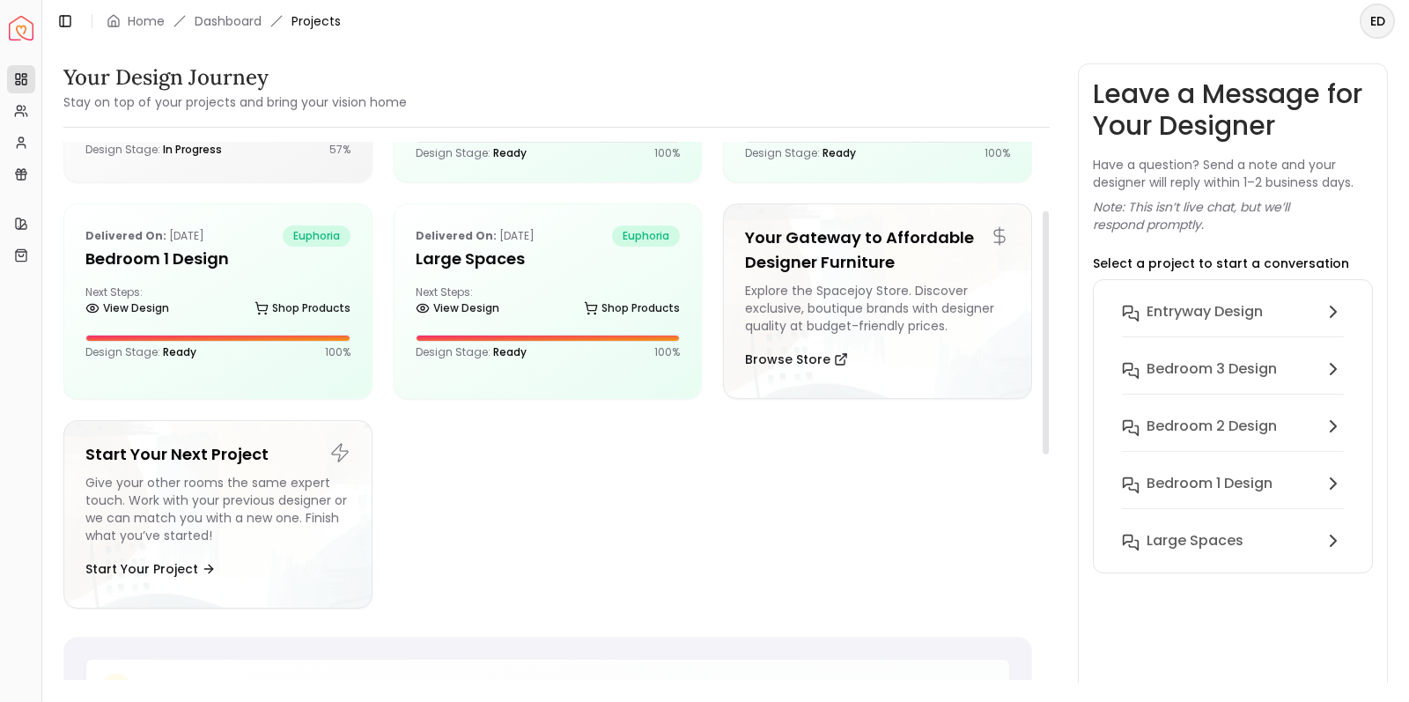
scroll to position [203, 0]
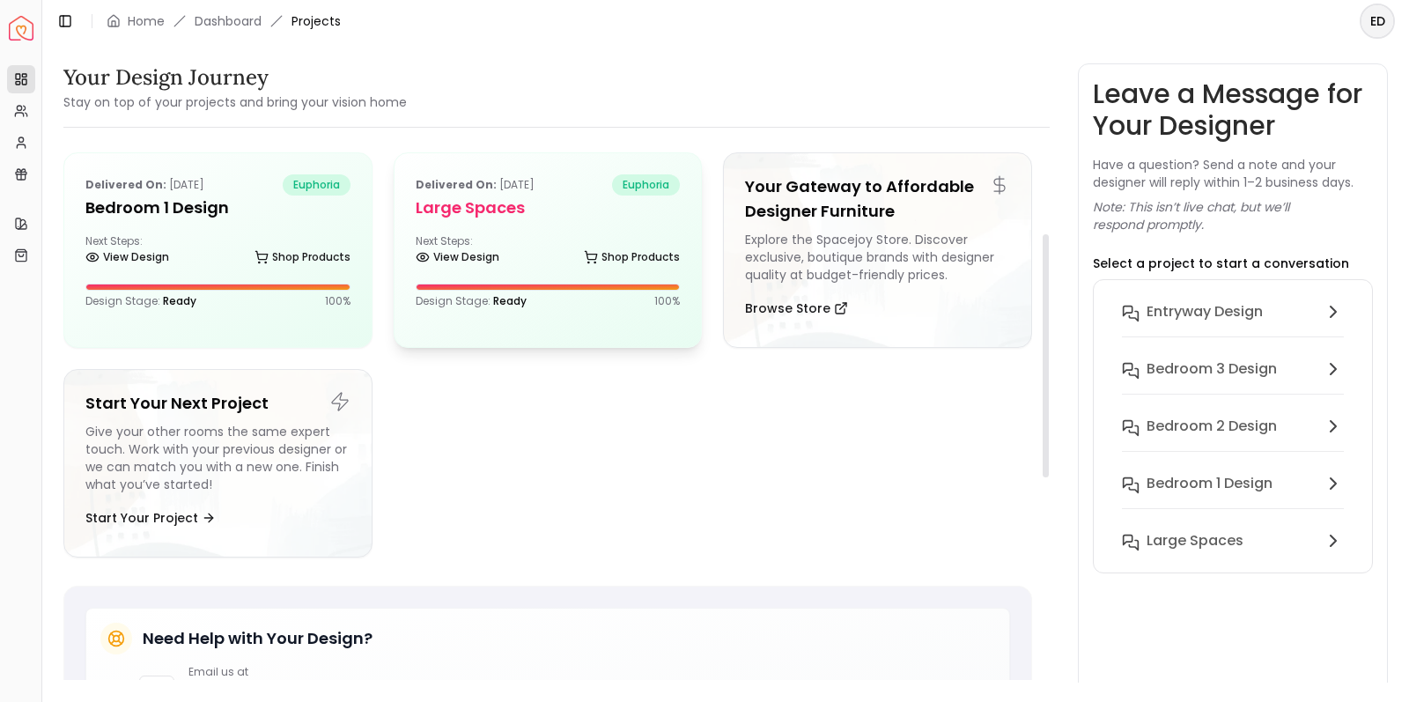
click at [586, 271] on div "Delivered on: Sep 06, 2025 euphoria Large Spaces Next Steps: View Design Shop P…" at bounding box center [548, 241] width 307 height 176
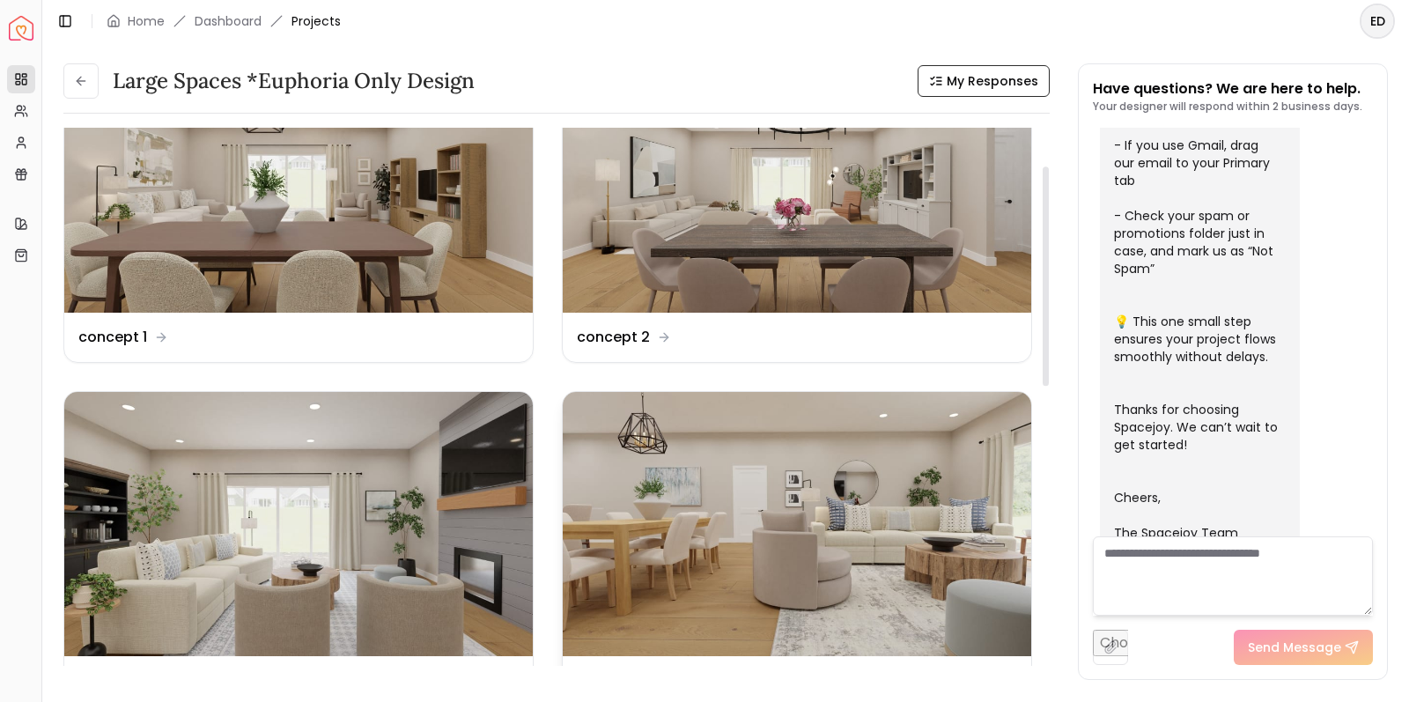
click at [749, 500] on img at bounding box center [797, 523] width 469 height 263
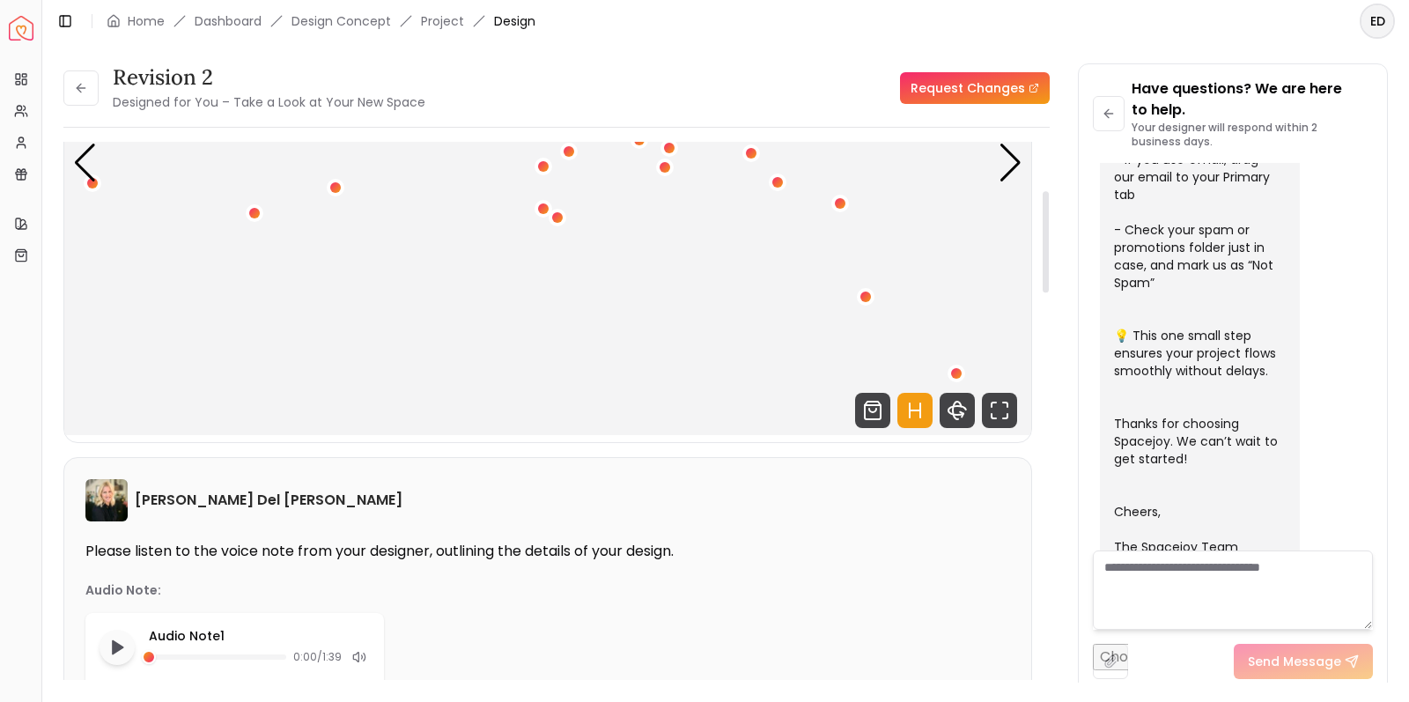
scroll to position [55, 0]
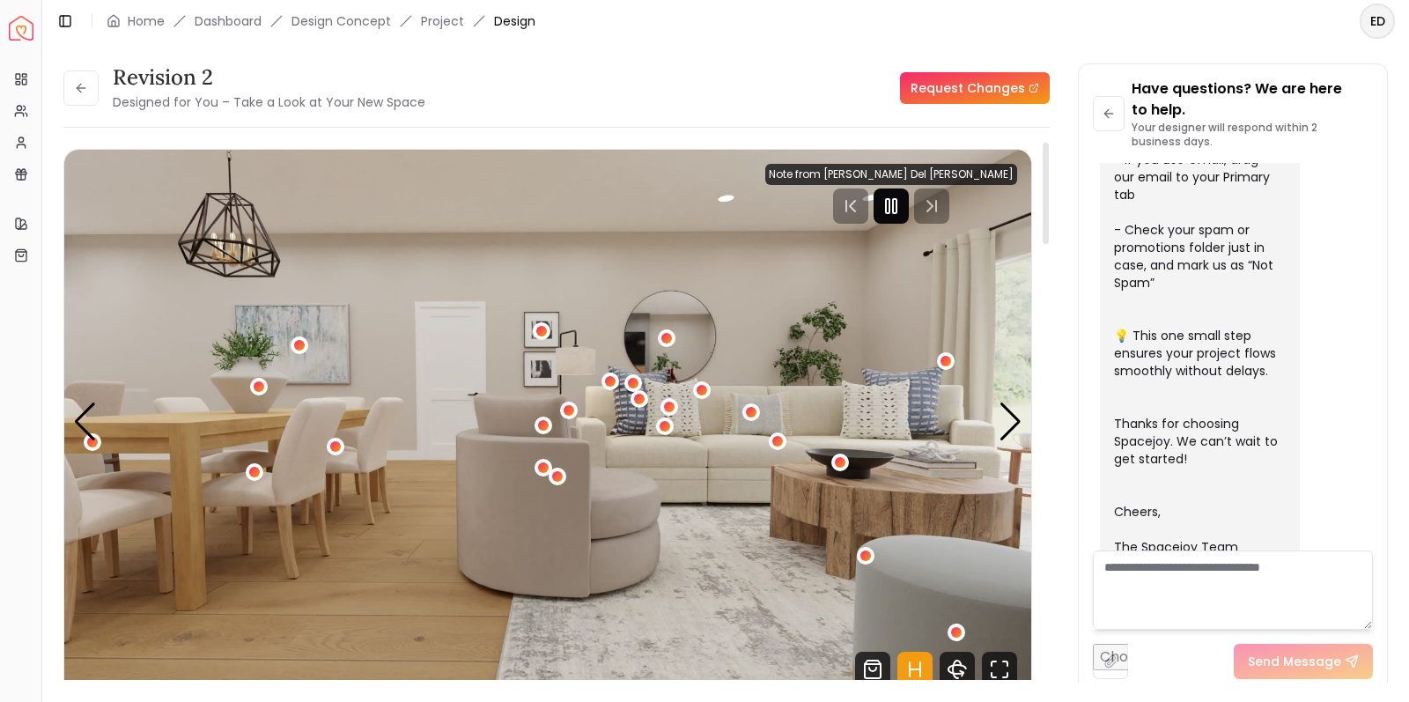
click at [889, 200] on rect "Pause" at bounding box center [888, 206] width 4 height 14
click at [1015, 423] on div "Next slide" at bounding box center [1011, 421] width 24 height 39
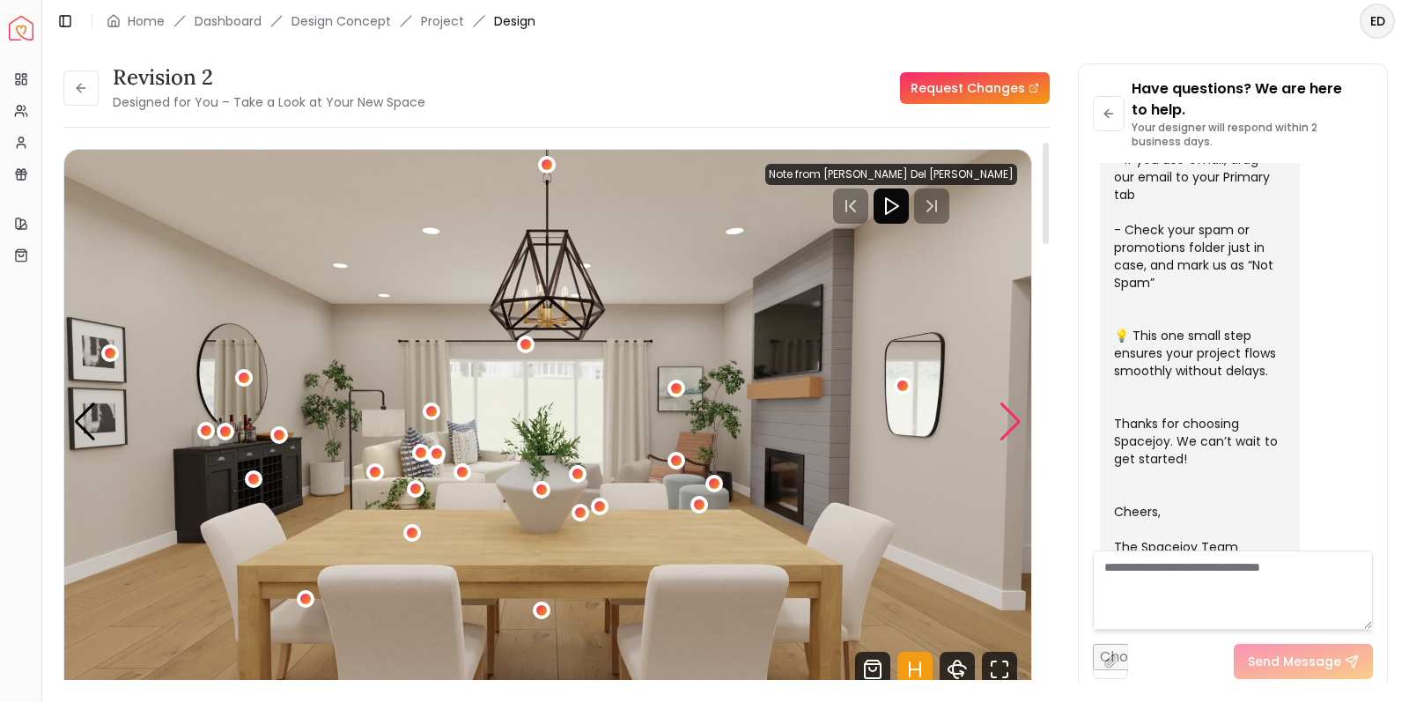
click at [1015, 423] on div "Next slide" at bounding box center [1011, 421] width 24 height 39
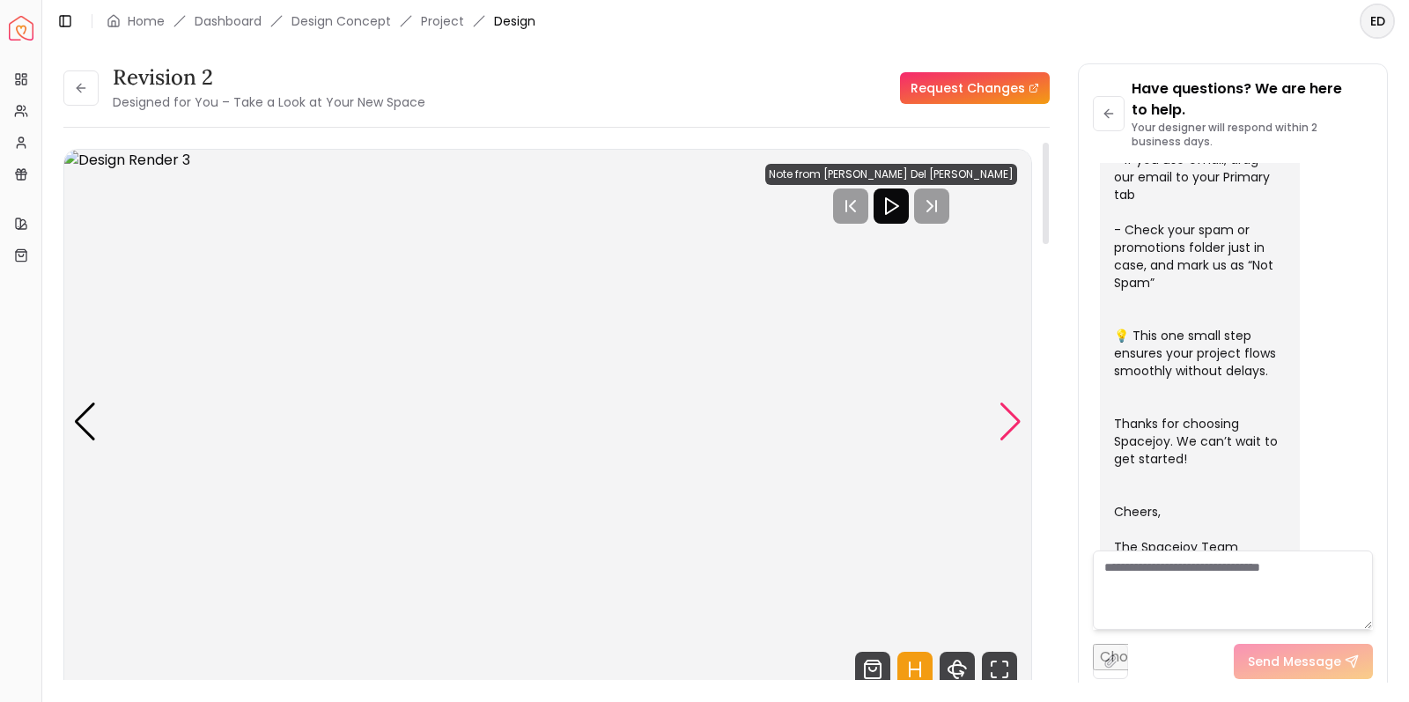
click at [1015, 423] on div "Next slide" at bounding box center [1011, 421] width 24 height 39
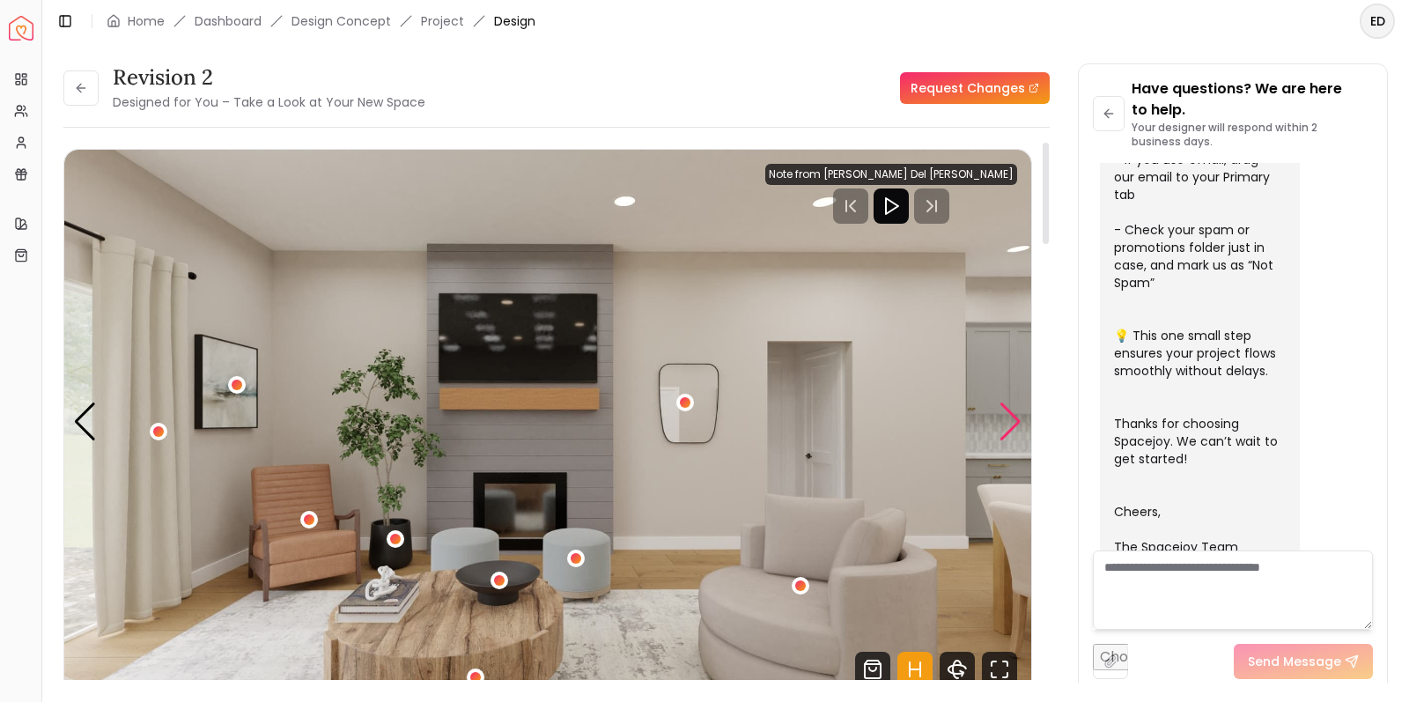
click at [1015, 423] on div "Next slide" at bounding box center [1011, 421] width 24 height 39
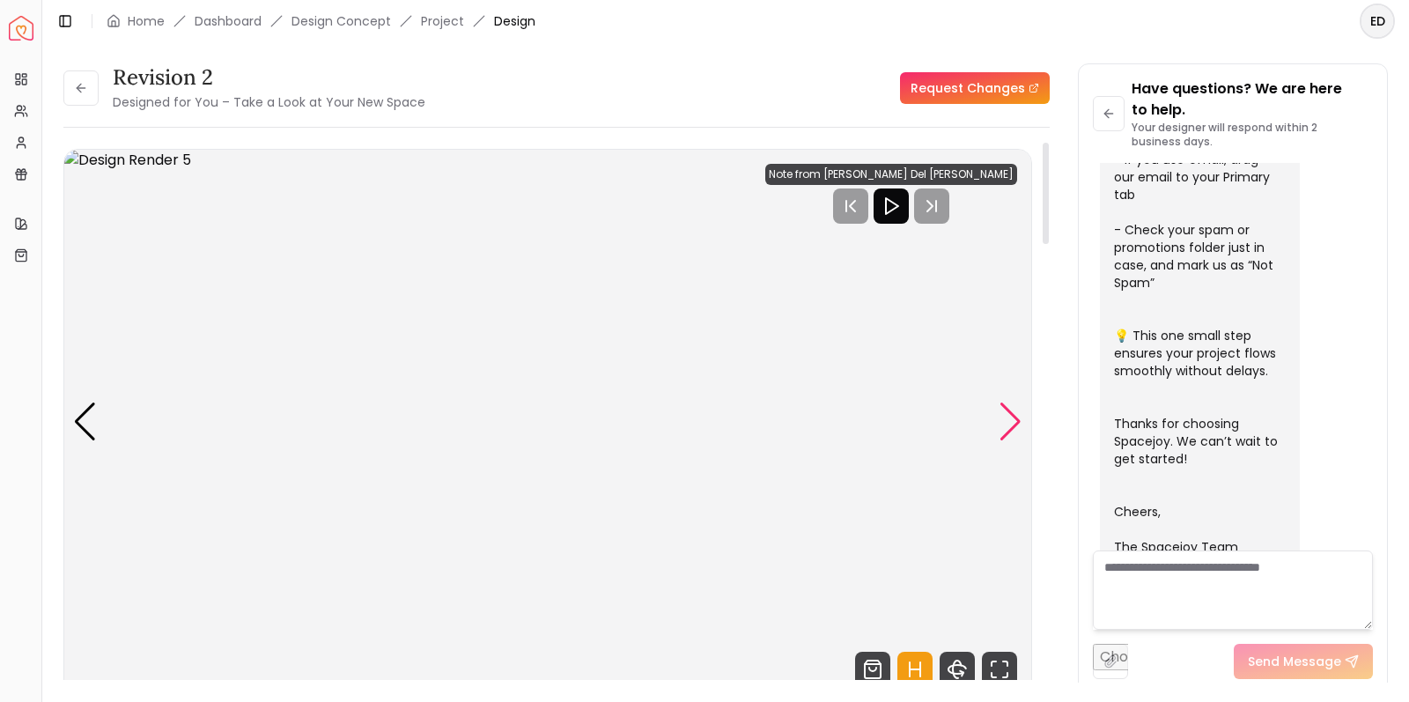
click at [1015, 423] on div "Next slide" at bounding box center [1011, 421] width 24 height 39
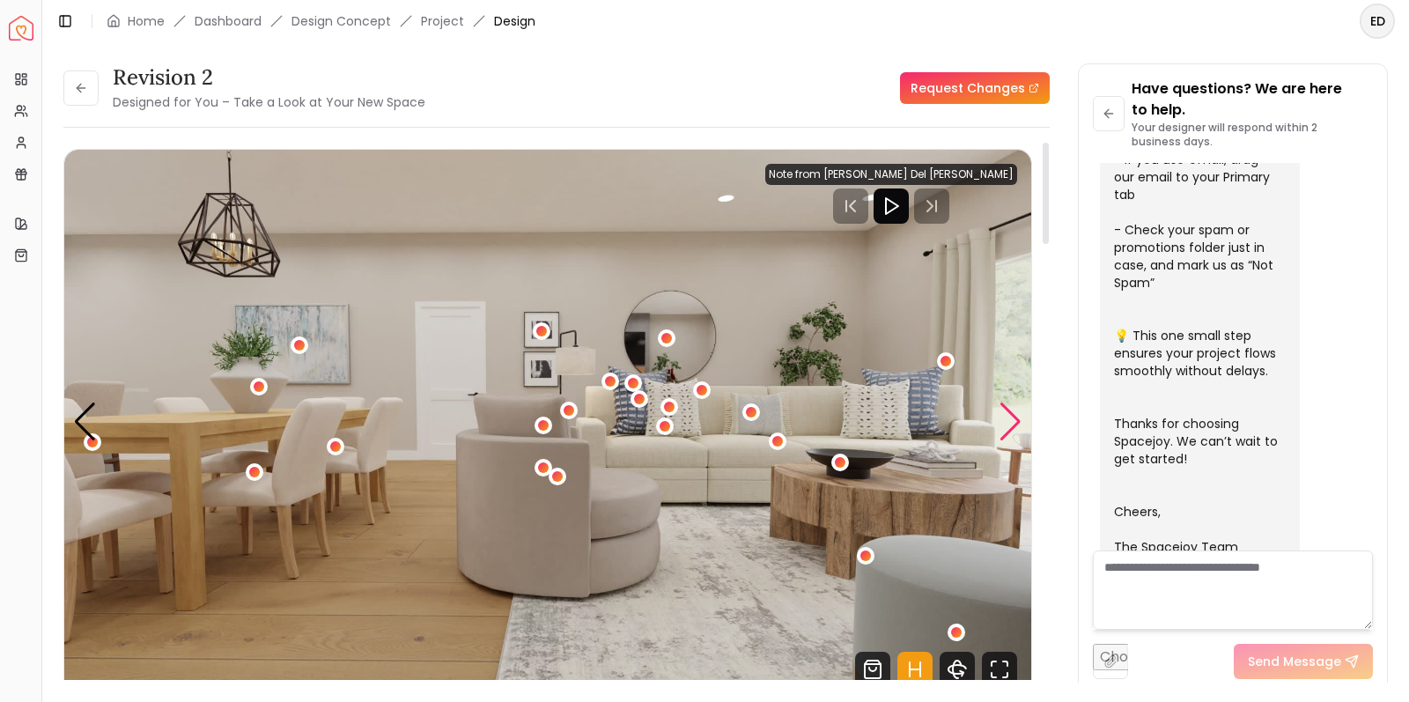
click at [1015, 423] on div "Next slide" at bounding box center [1011, 421] width 24 height 39
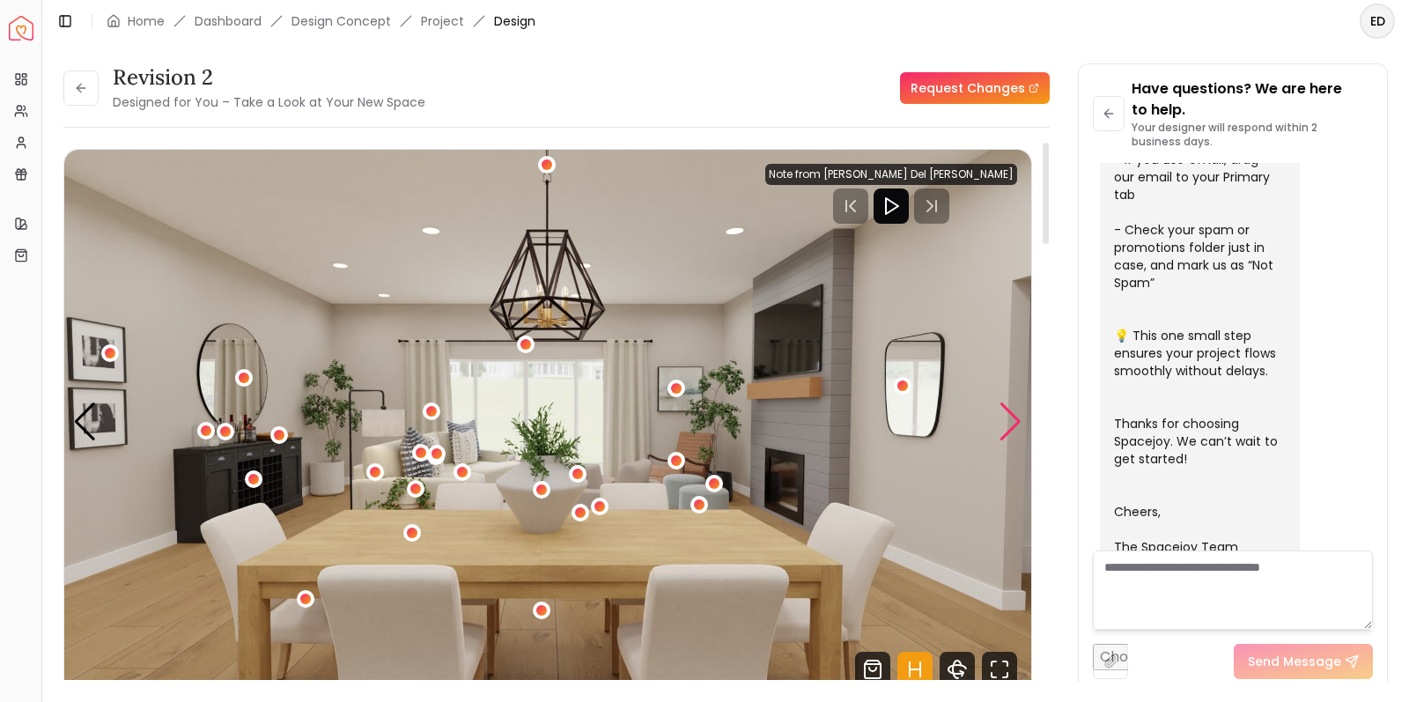
click at [1015, 423] on div "Next slide" at bounding box center [1011, 421] width 24 height 39
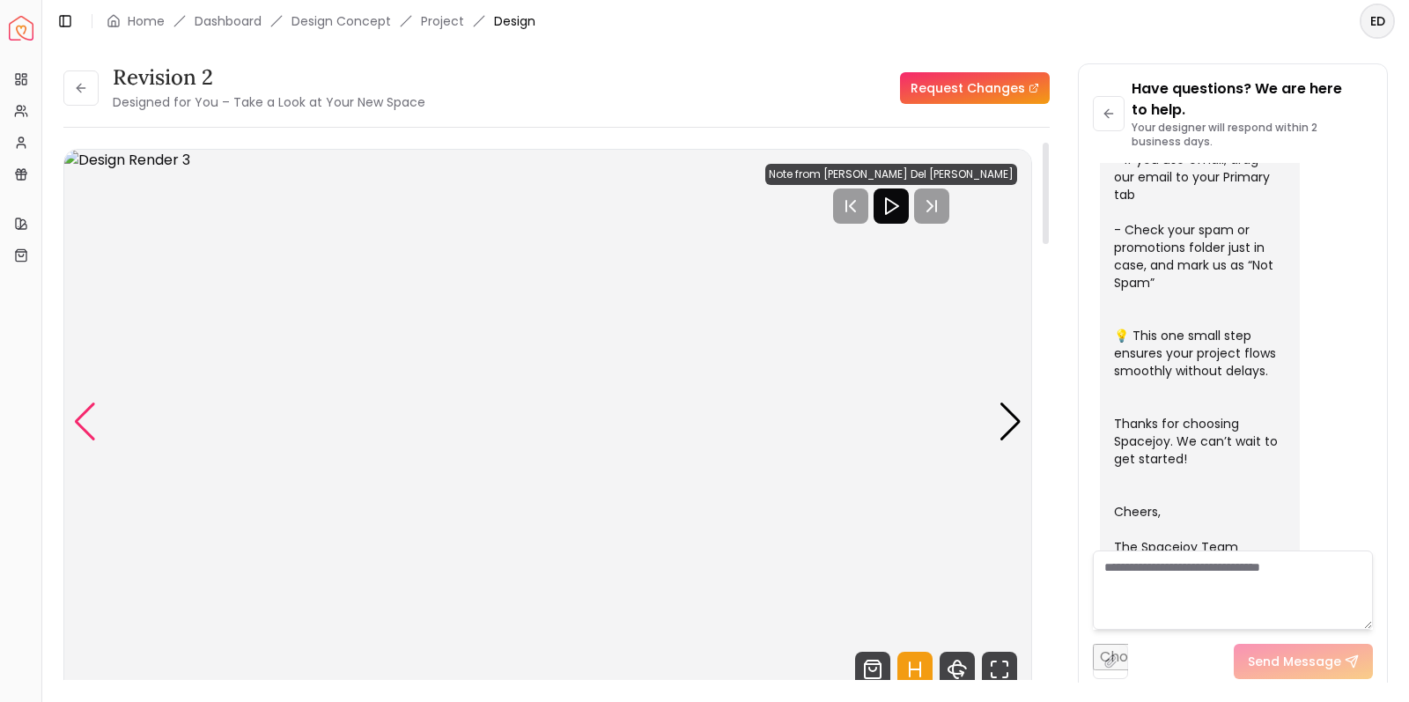
click at [95, 419] on div "Previous slide" at bounding box center [85, 421] width 24 height 39
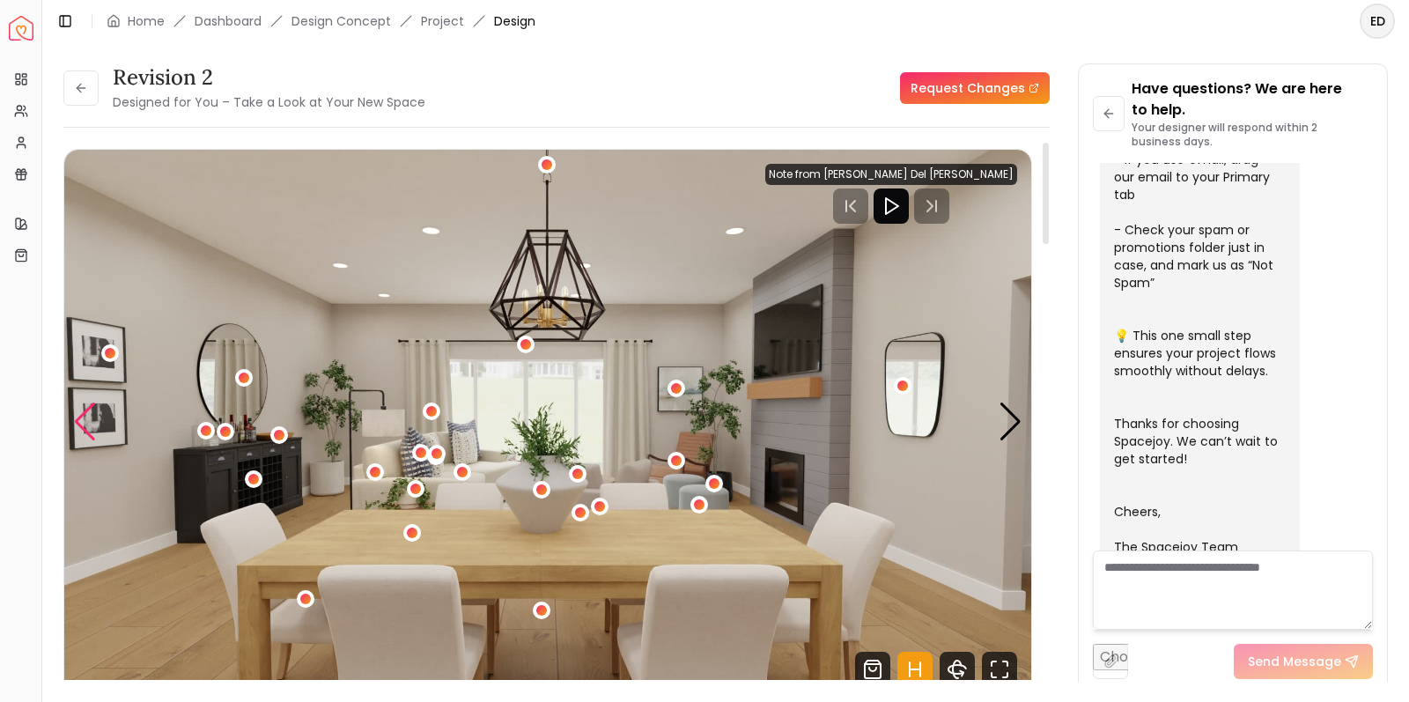
click at [95, 419] on div "Previous slide" at bounding box center [85, 421] width 24 height 39
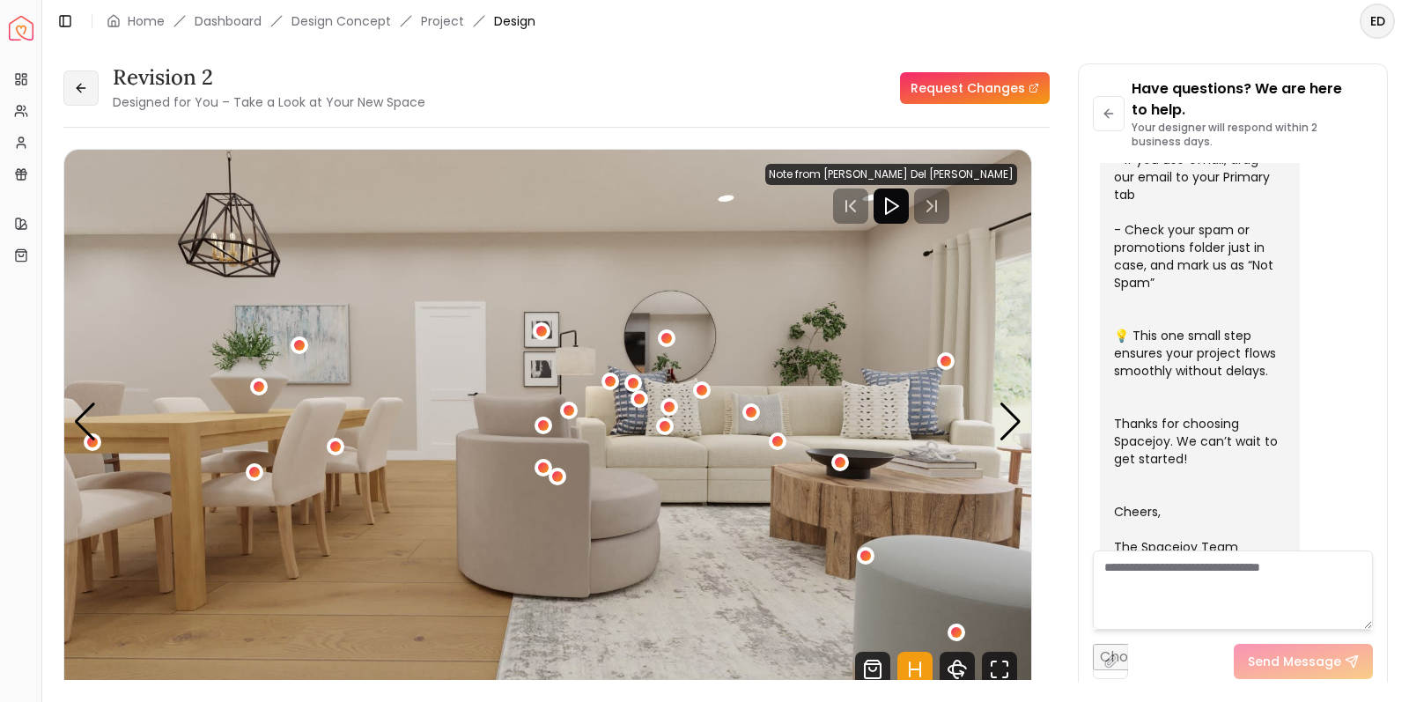
click at [95, 94] on button at bounding box center [80, 87] width 35 height 35
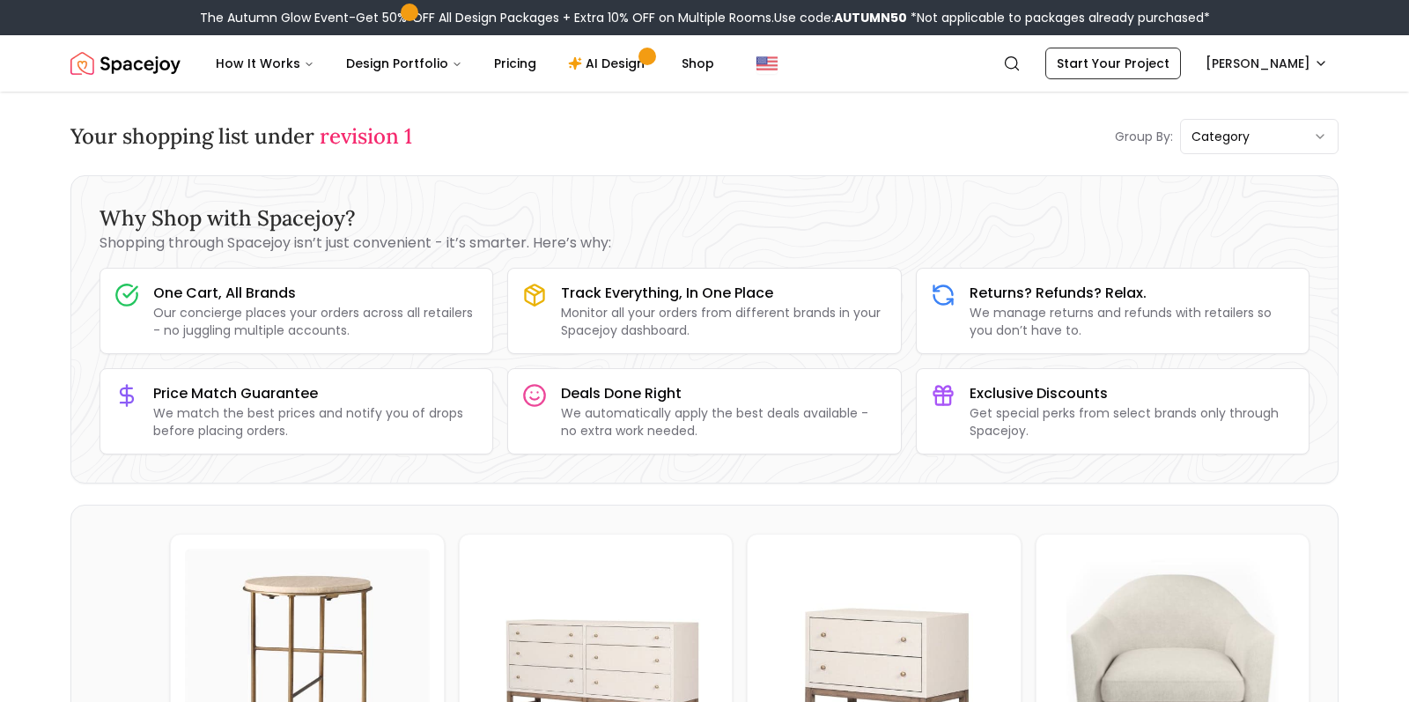
scroll to position [14, 0]
